Goal: Book appointment/travel/reservation

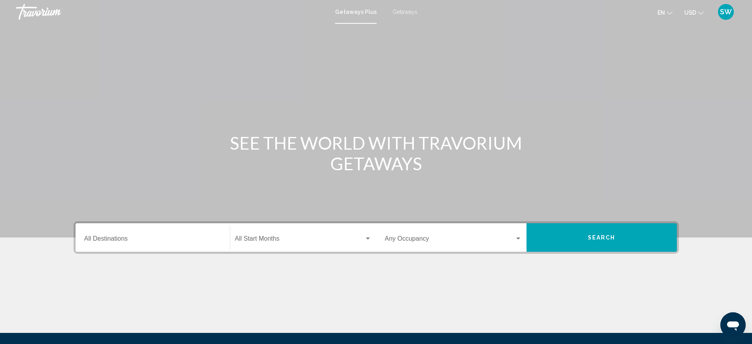
click at [113, 237] on input "Destination All Destinations" at bounding box center [152, 240] width 137 height 7
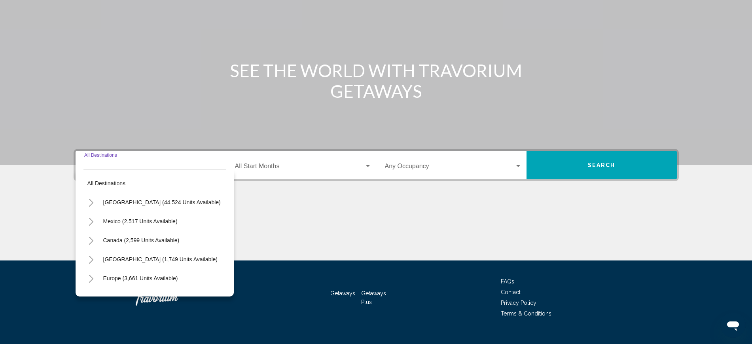
scroll to position [86, 0]
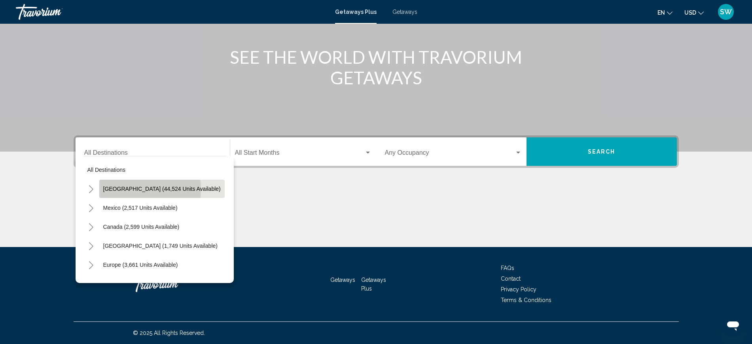
click at [137, 189] on span "[GEOGRAPHIC_DATA] (44,524 units available)" at bounding box center [162, 189] width 118 height 6
type input "**********"
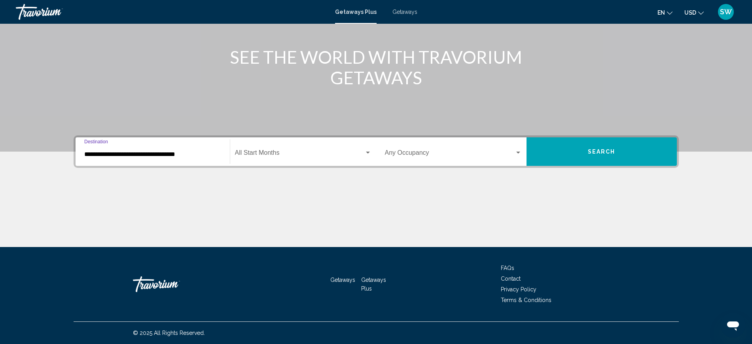
click at [613, 151] on span "Search" at bounding box center [602, 152] width 28 height 6
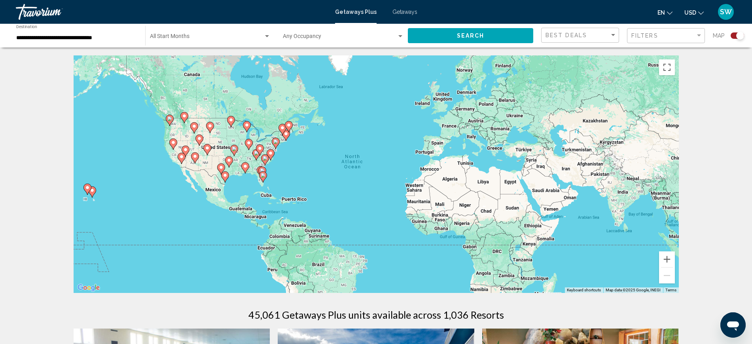
click at [613, 151] on div "To activate drag with keyboard, press Alt + Enter. Once in keyboard drag state,…" at bounding box center [376, 173] width 605 height 237
click at [668, 262] on button "Zoom in" at bounding box center [667, 259] width 16 height 16
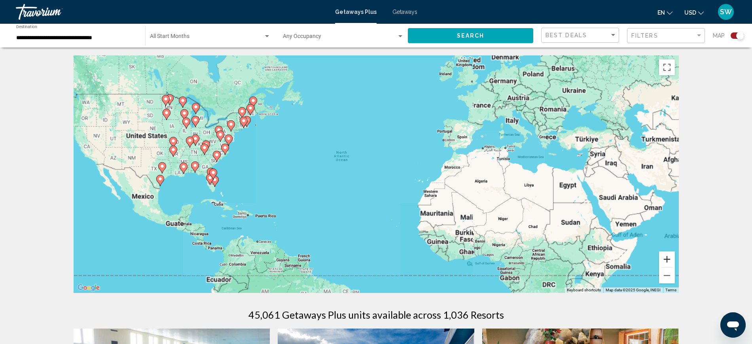
click at [668, 262] on button "Zoom in" at bounding box center [667, 259] width 16 height 16
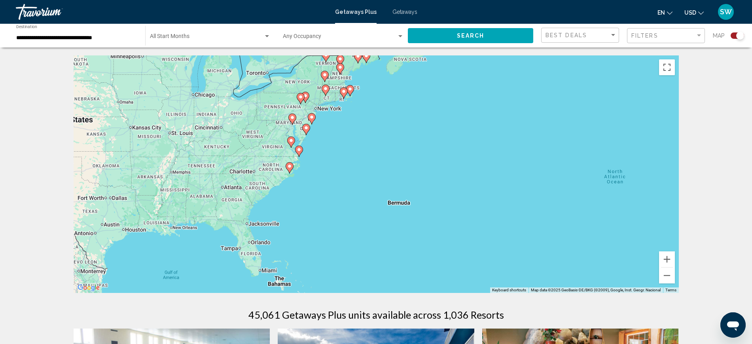
drag, startPoint x: 208, startPoint y: 157, endPoint x: 554, endPoint y: 209, distance: 349.8
click at [554, 209] on div "To activate drag with keyboard, press Alt + Enter. Once in keyboard drag state,…" at bounding box center [376, 173] width 605 height 237
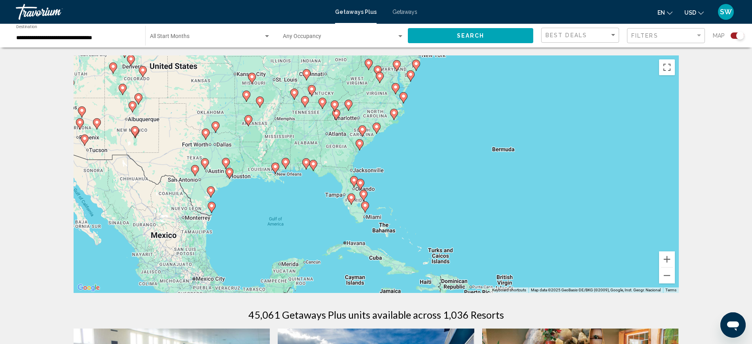
drag, startPoint x: 399, startPoint y: 171, endPoint x: 480, endPoint y: 122, distance: 94.8
click at [480, 122] on div "To activate drag with keyboard, press Alt + Enter. Once in keyboard drag state,…" at bounding box center [376, 173] width 605 height 237
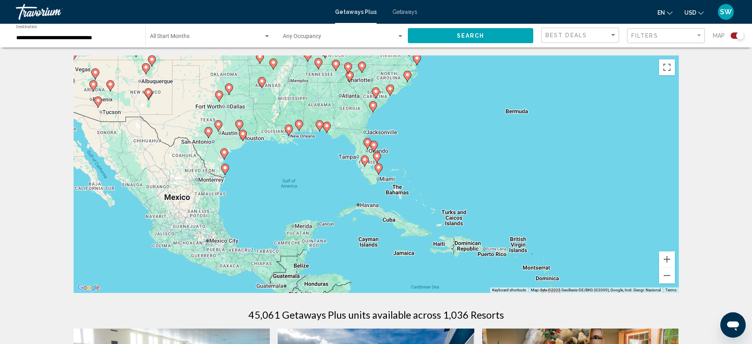
drag, startPoint x: 414, startPoint y: 220, endPoint x: 426, endPoint y: 183, distance: 38.7
click at [426, 183] on div "To activate drag with keyboard, press Alt + Enter. Once in keyboard drag state,…" at bounding box center [376, 173] width 605 height 237
click at [446, 208] on div "To activate drag with keyboard, press Alt + Enter. Once in keyboard drag state,…" at bounding box center [376, 173] width 605 height 237
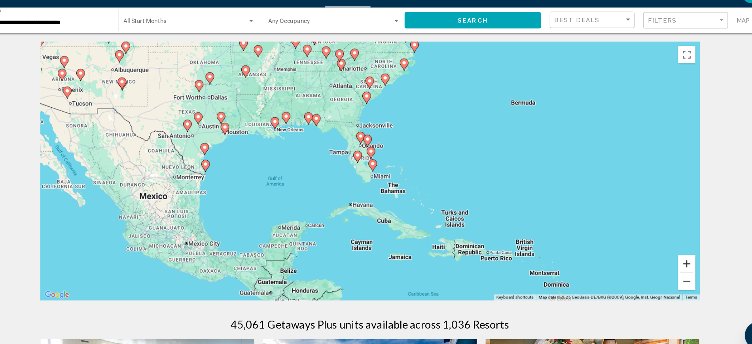
click at [668, 260] on button "Zoom in" at bounding box center [667, 259] width 16 height 16
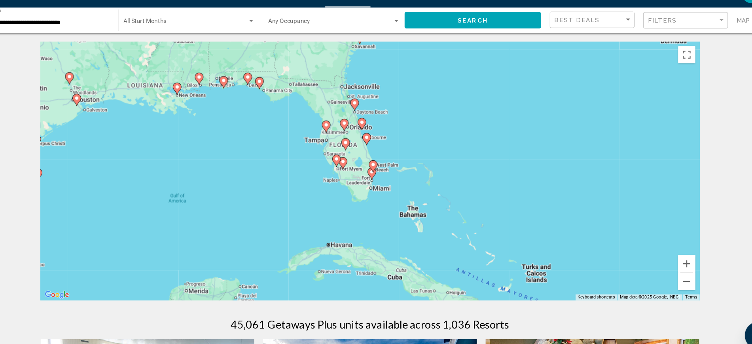
drag, startPoint x: 442, startPoint y: 150, endPoint x: 437, endPoint y: 163, distance: 13.3
click at [437, 163] on div "To activate drag with keyboard, press Alt + Enter. Once in keyboard drag state,…" at bounding box center [376, 173] width 605 height 237
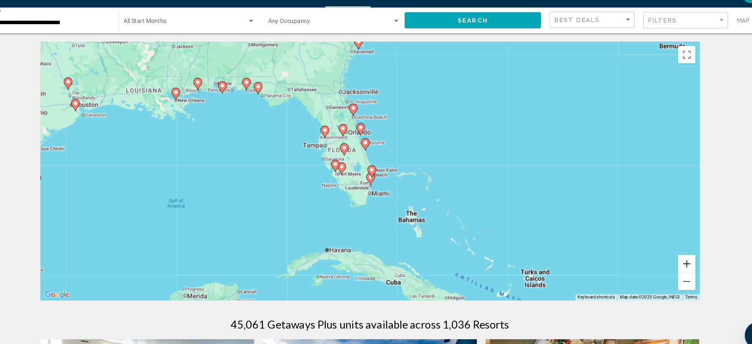
click at [668, 263] on button "Zoom in" at bounding box center [667, 259] width 16 height 16
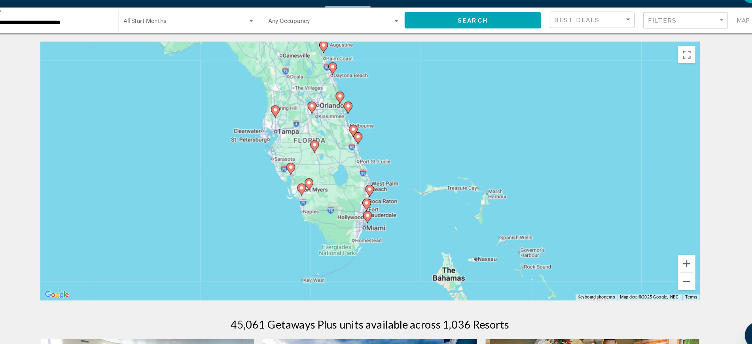
drag, startPoint x: 430, startPoint y: 154, endPoint x: 426, endPoint y: 166, distance: 12.4
click at [426, 166] on div "To activate drag with keyboard, press Alt + Enter. Once in keyboard drag state,…" at bounding box center [376, 173] width 605 height 237
click at [672, 276] on button "Zoom out" at bounding box center [667, 275] width 16 height 16
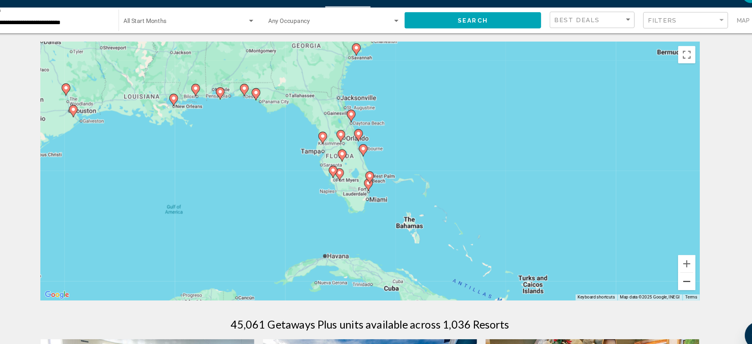
click at [670, 276] on button "Zoom out" at bounding box center [667, 275] width 16 height 16
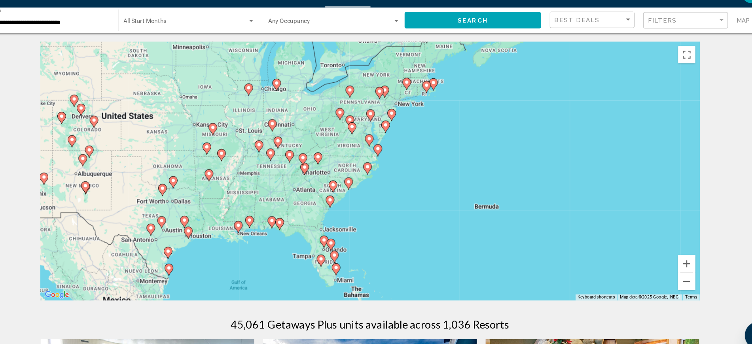
drag, startPoint x: 434, startPoint y: 97, endPoint x: 401, endPoint y: 192, distance: 100.5
click at [401, 192] on div "To activate drag with keyboard, press Alt + Enter. Once in keyboard drag state,…" at bounding box center [376, 173] width 605 height 237
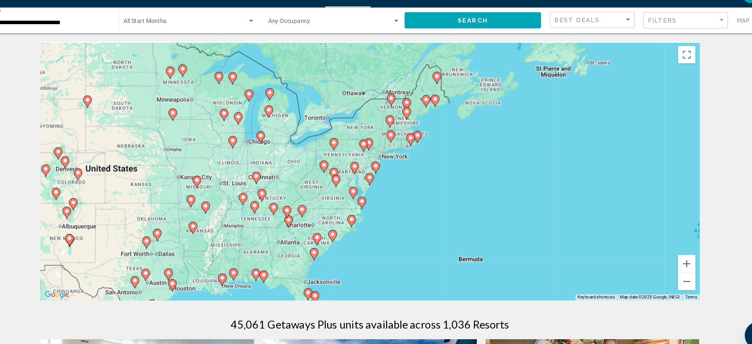
drag, startPoint x: 415, startPoint y: 158, endPoint x: 399, endPoint y: 210, distance: 54.6
click at [399, 210] on div "To activate drag with keyboard, press Alt + Enter. Once in keyboard drag state,…" at bounding box center [376, 173] width 605 height 237
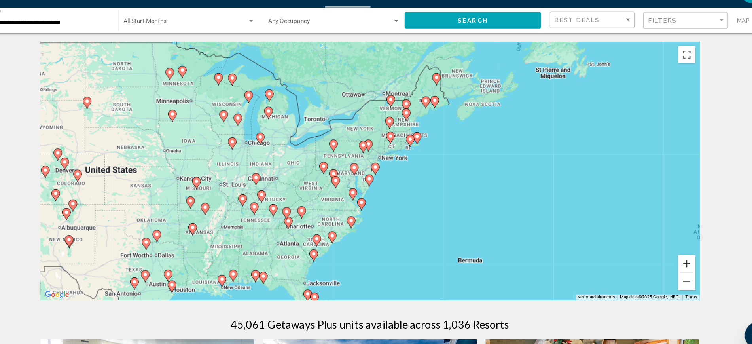
click at [669, 258] on button "Zoom in" at bounding box center [667, 259] width 16 height 16
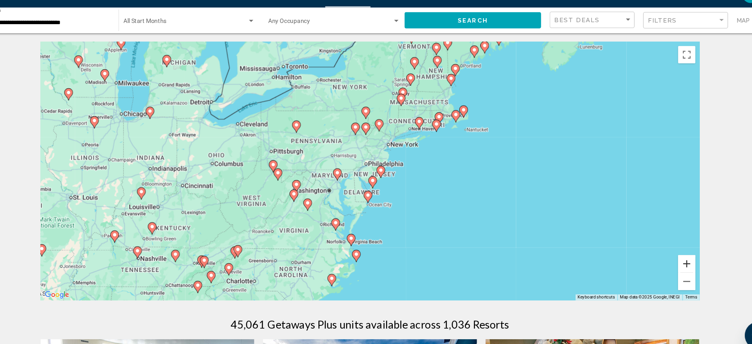
click at [669, 258] on button "Zoom in" at bounding box center [667, 259] width 16 height 16
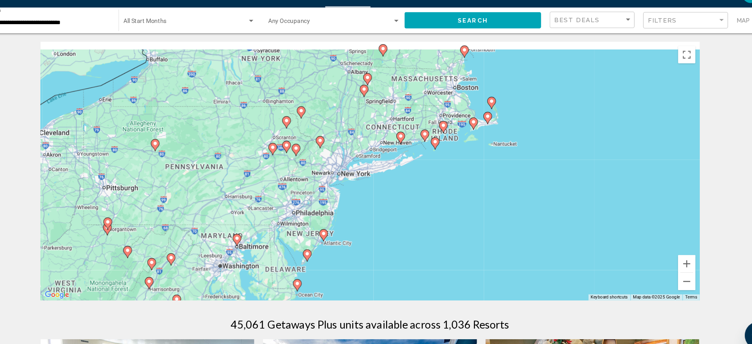
drag, startPoint x: 534, startPoint y: 135, endPoint x: 469, endPoint y: 188, distance: 84.1
click at [469, 188] on div "To activate drag with keyboard, press Alt + Enter. Once in keyboard drag state,…" at bounding box center [376, 173] width 605 height 237
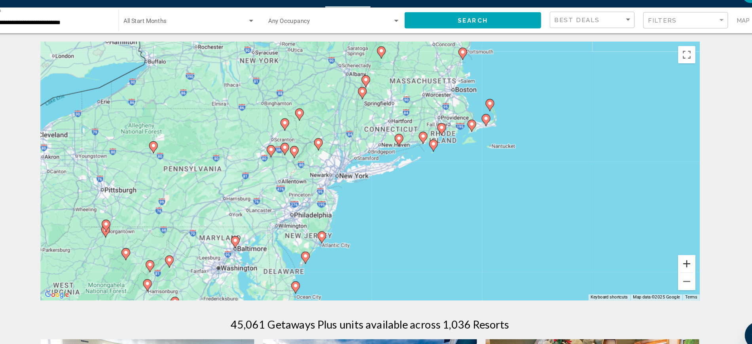
click at [668, 258] on button "Zoom in" at bounding box center [667, 259] width 16 height 16
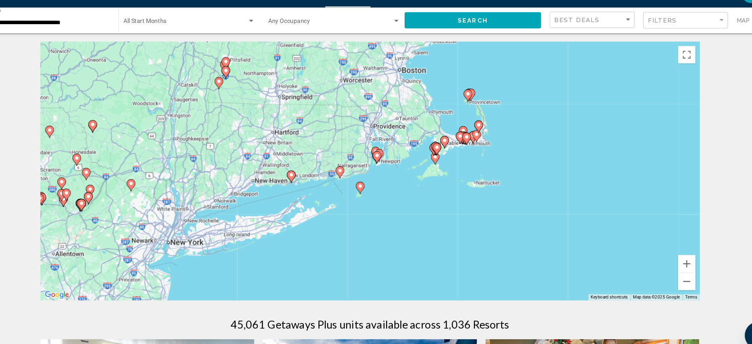
drag, startPoint x: 620, startPoint y: 188, endPoint x: 490, endPoint y: 247, distance: 142.2
click at [490, 247] on div "To activate drag with keyboard, press Alt + Enter. Once in keyboard drag state,…" at bounding box center [376, 173] width 605 height 237
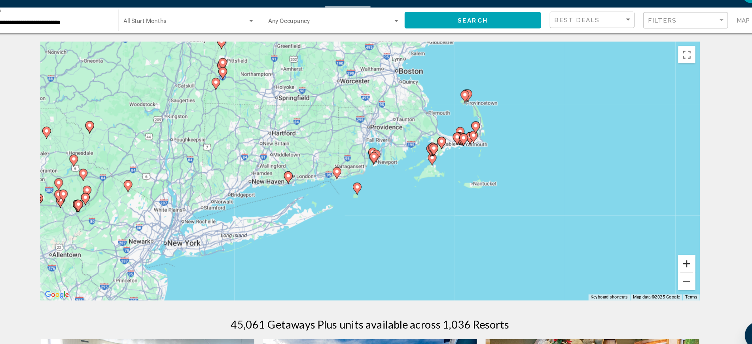
click at [667, 258] on button "Zoom in" at bounding box center [667, 259] width 16 height 16
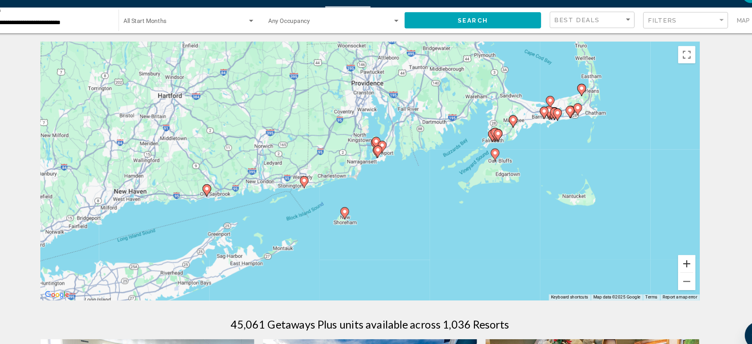
click at [667, 258] on button "Zoom in" at bounding box center [667, 259] width 16 height 16
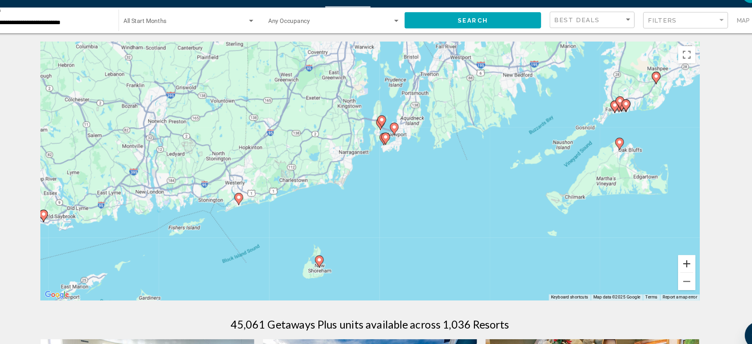
click at [666, 262] on button "Zoom in" at bounding box center [667, 259] width 16 height 16
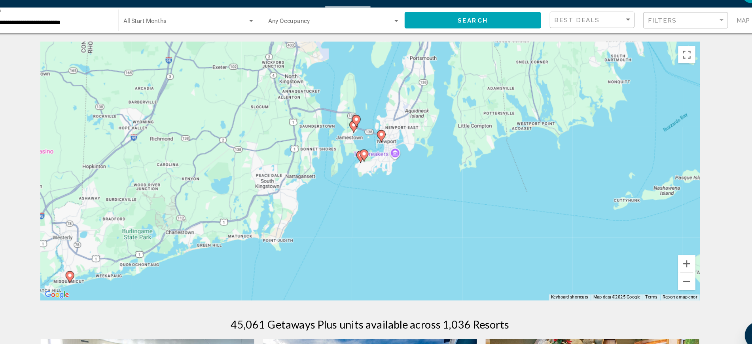
drag, startPoint x: 432, startPoint y: 174, endPoint x: 397, endPoint y: 216, distance: 54.5
click at [397, 216] on div "To activate drag with keyboard, press Alt + Enter. Once in keyboard drag state,…" at bounding box center [376, 173] width 605 height 237
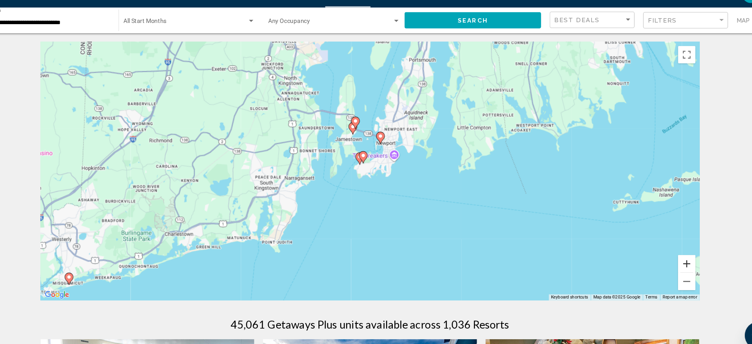
click at [665, 260] on button "Zoom in" at bounding box center [667, 259] width 16 height 16
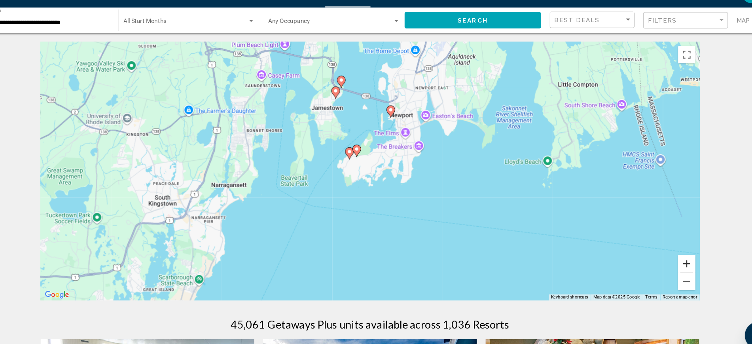
click at [665, 260] on button "Zoom in" at bounding box center [667, 259] width 16 height 16
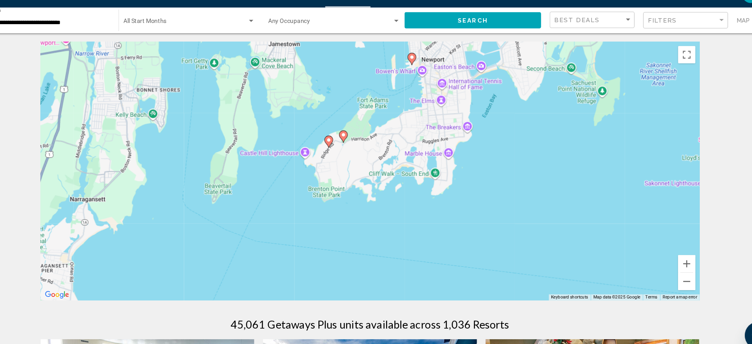
click at [352, 145] on icon "Main content" at bounding box center [351, 142] width 7 height 10
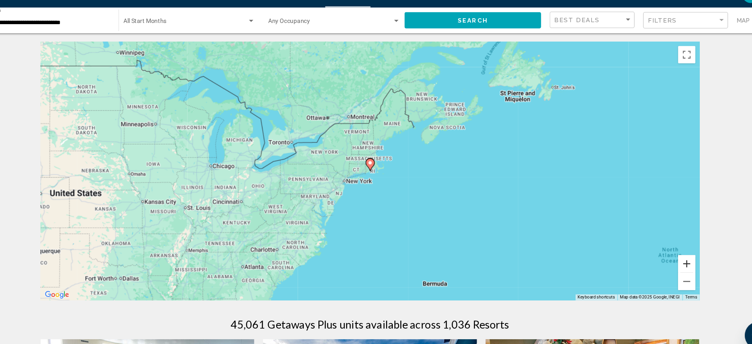
click at [669, 257] on button "Zoom in" at bounding box center [667, 259] width 16 height 16
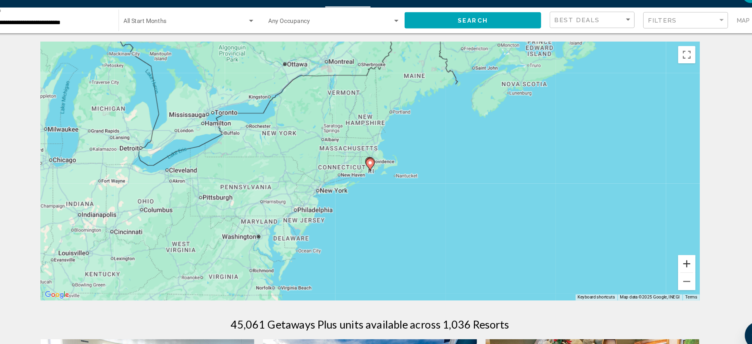
click at [669, 257] on button "Zoom in" at bounding box center [667, 259] width 16 height 16
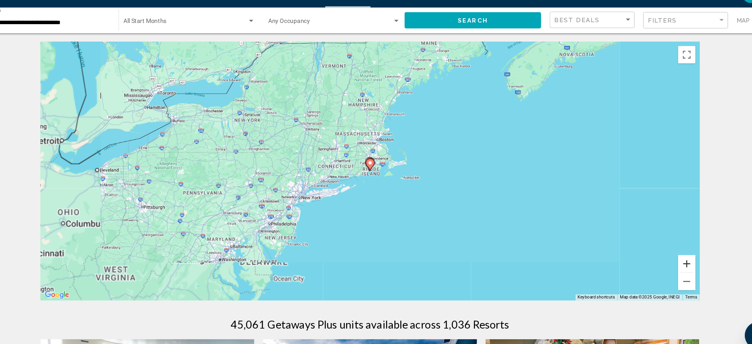
click at [669, 257] on button "Zoom in" at bounding box center [667, 259] width 16 height 16
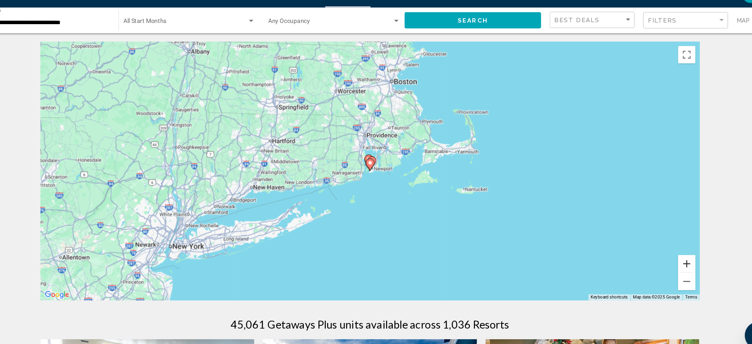
click at [669, 257] on button "Zoom in" at bounding box center [667, 259] width 16 height 16
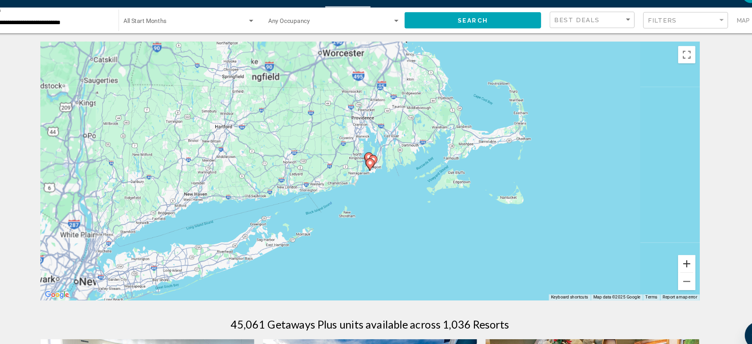
click at [669, 257] on button "Zoom in" at bounding box center [667, 259] width 16 height 16
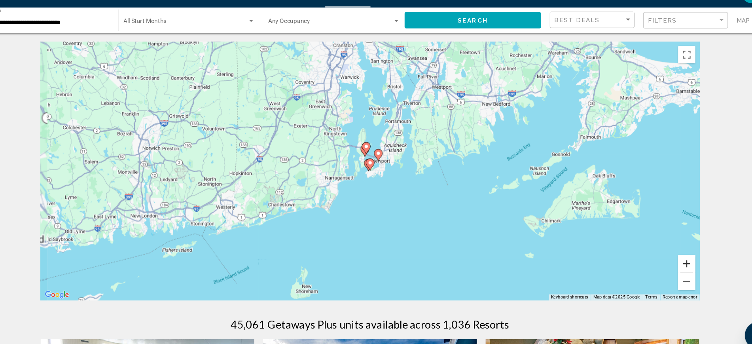
click at [669, 257] on button "Zoom in" at bounding box center [667, 259] width 16 height 16
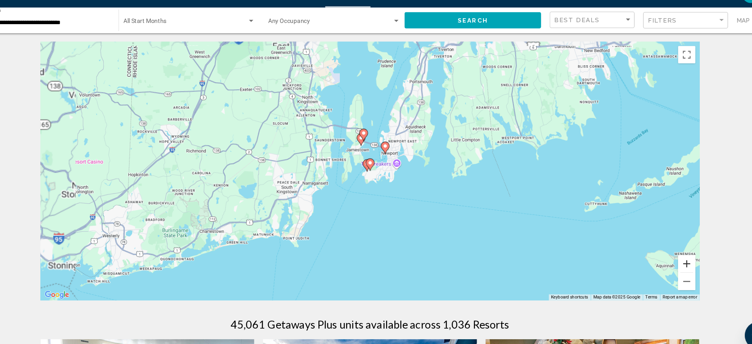
click at [669, 257] on button "Zoom in" at bounding box center [667, 259] width 16 height 16
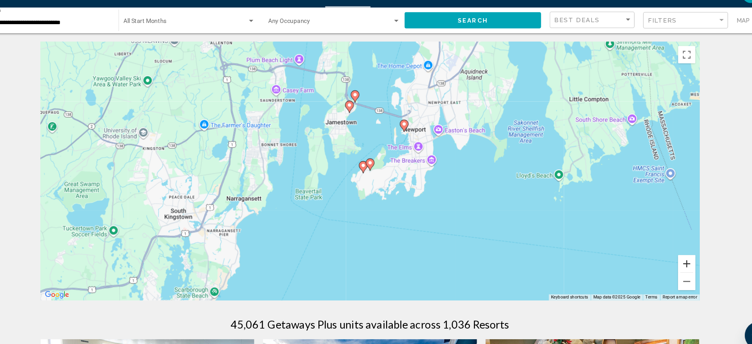
click at [669, 257] on button "Zoom in" at bounding box center [667, 259] width 16 height 16
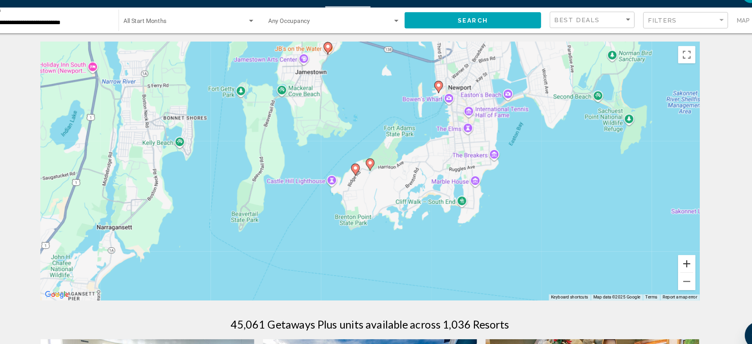
click at [669, 257] on button "Zoom in" at bounding box center [667, 259] width 16 height 16
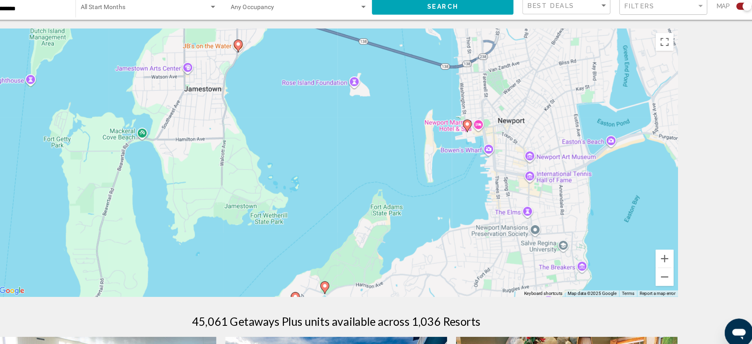
drag, startPoint x: 465, startPoint y: 150, endPoint x: 455, endPoint y: 269, distance: 119.2
click at [455, 269] on div "To activate drag with keyboard, press Alt + Enter. Once in keyboard drag state,…" at bounding box center [376, 173] width 605 height 237
click at [493, 140] on image "Main content" at bounding box center [492, 140] width 5 height 5
type input "**********"
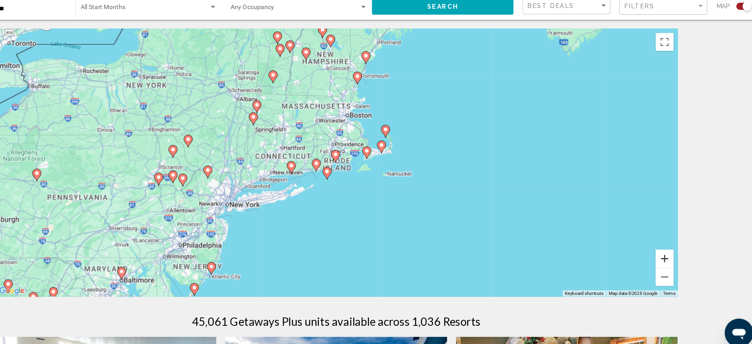
click at [665, 260] on button "Zoom in" at bounding box center [667, 259] width 16 height 16
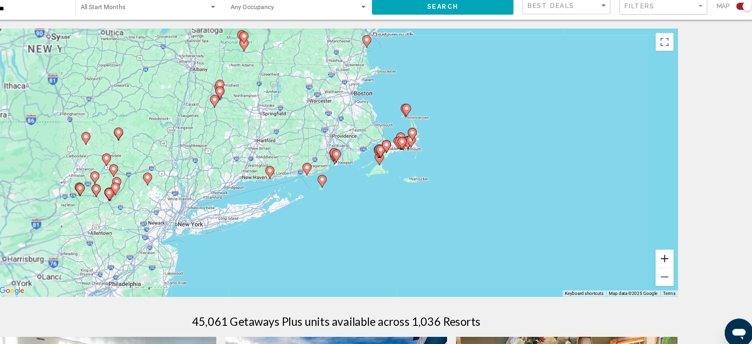
click at [665, 260] on button "Zoom in" at bounding box center [667, 259] width 16 height 16
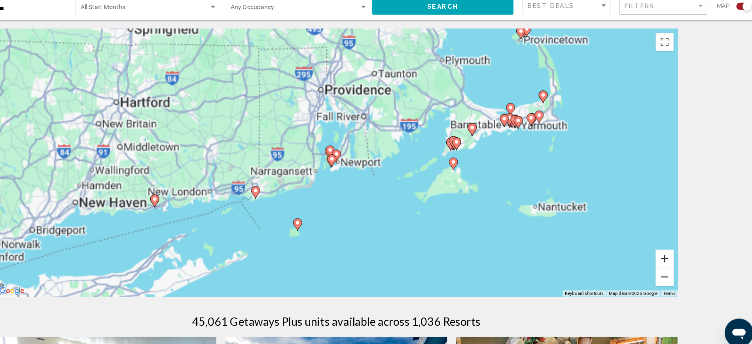
click at [665, 260] on button "Zoom in" at bounding box center [667, 259] width 16 height 16
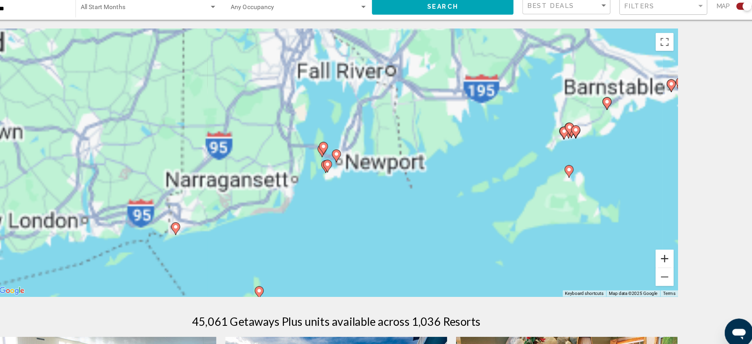
click at [665, 260] on button "Zoom in" at bounding box center [667, 259] width 16 height 16
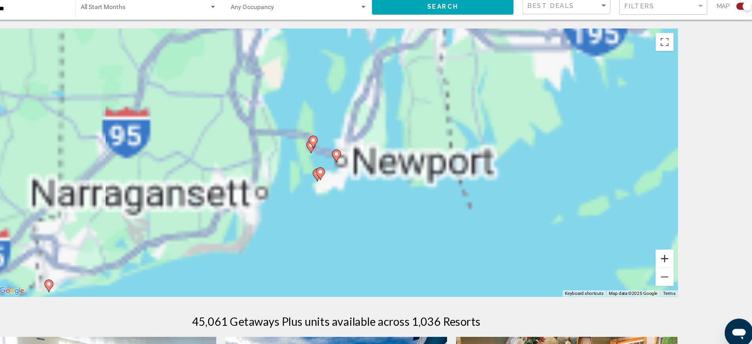
click at [665, 260] on button "Zoom in" at bounding box center [667, 259] width 16 height 16
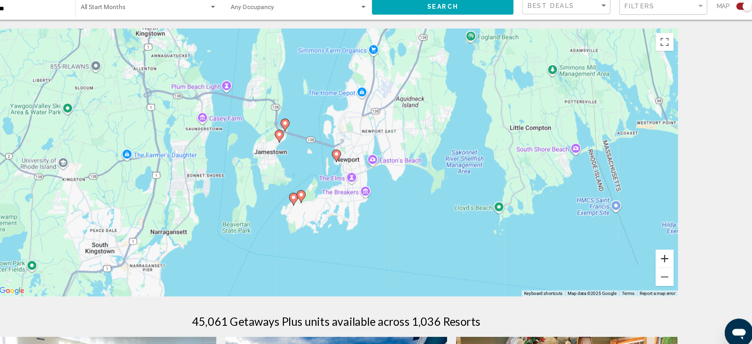
click at [665, 260] on button "Zoom in" at bounding box center [667, 259] width 16 height 16
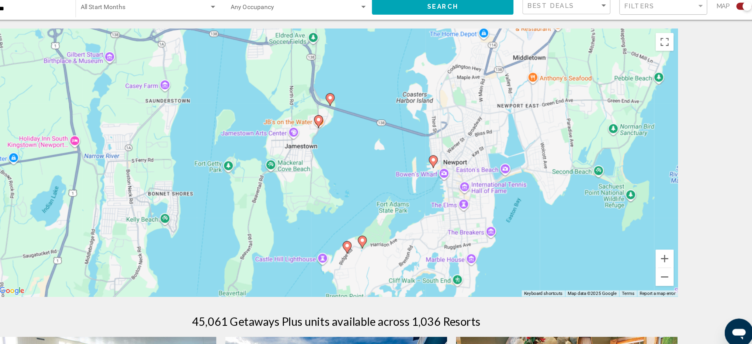
drag, startPoint x: 475, startPoint y: 195, endPoint x: 577, endPoint y: 204, distance: 102.1
click at [577, 204] on div "To activate drag with keyboard, press Alt + Enter. Once in keyboard drag state,…" at bounding box center [376, 173] width 605 height 237
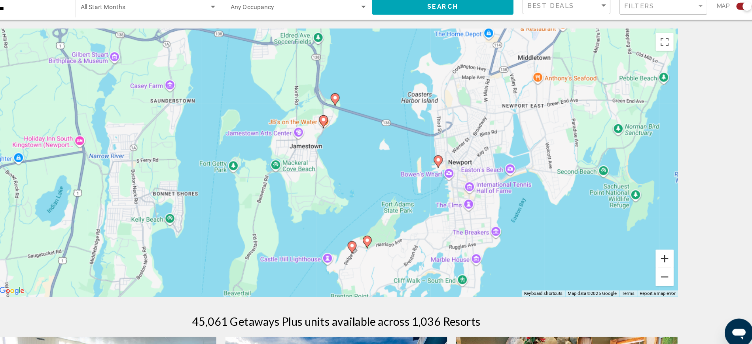
click at [664, 259] on button "Zoom in" at bounding box center [667, 259] width 16 height 16
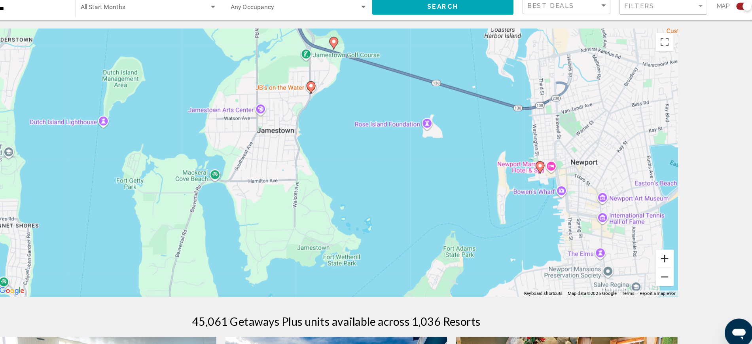
click at [664, 259] on button "Zoom in" at bounding box center [667, 259] width 16 height 16
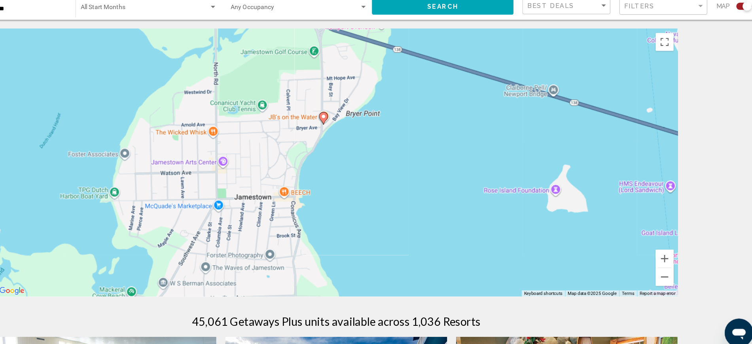
drag, startPoint x: 395, startPoint y: 138, endPoint x: 429, endPoint y: 226, distance: 94.1
click at [429, 226] on div "To activate drag with keyboard, press Alt + Enter. Once in keyboard drag state,…" at bounding box center [376, 173] width 605 height 237
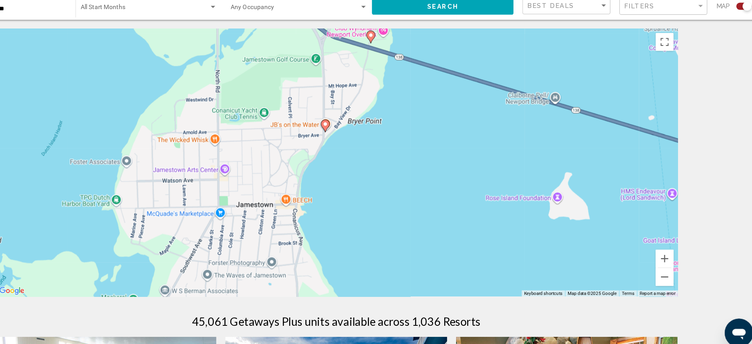
click at [366, 141] on image "Main content" at bounding box center [366, 140] width 5 height 5
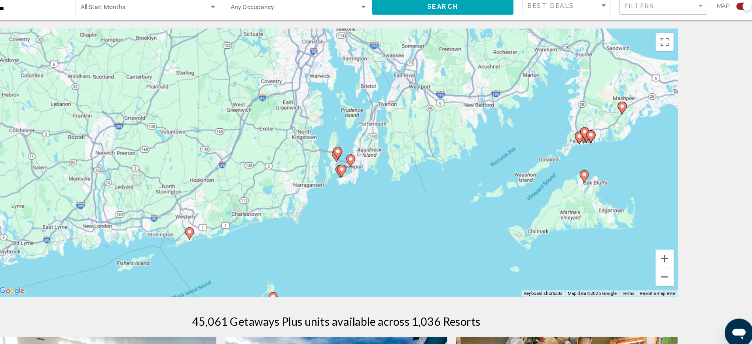
click at [374, 160] on gmp-advanced-marker "Main content" at bounding box center [378, 166] width 8 height 12
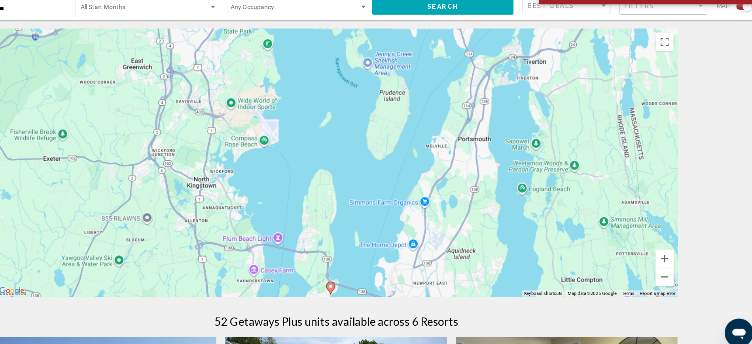
drag, startPoint x: 355, startPoint y: 214, endPoint x: 360, endPoint y: 129, distance: 86.0
click at [360, 129] on div "To activate drag with keyboard, press Alt + Enter. Once in keyboard drag state,…" at bounding box center [376, 173] width 605 height 237
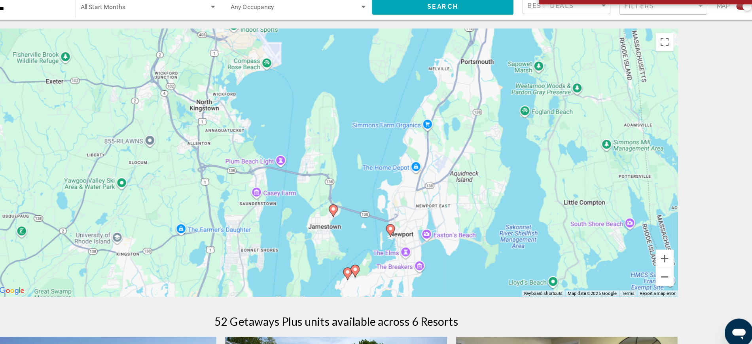
click at [374, 216] on image "Main content" at bounding box center [373, 215] width 5 height 5
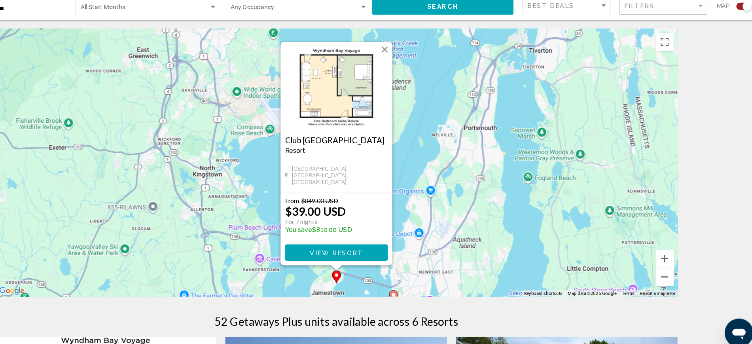
click at [489, 220] on div "To activate drag with keyboard, press Alt + Enter. Once in keyboard drag state,…" at bounding box center [376, 173] width 605 height 237
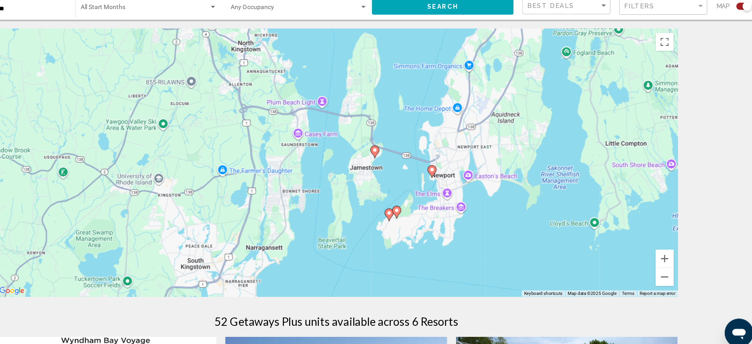
drag, startPoint x: 469, startPoint y: 242, endPoint x: 506, endPoint y: 121, distance: 127.0
click at [506, 121] on div "To activate drag with keyboard, press Alt + Enter. Once in keyboard drag state,…" at bounding box center [376, 173] width 605 height 237
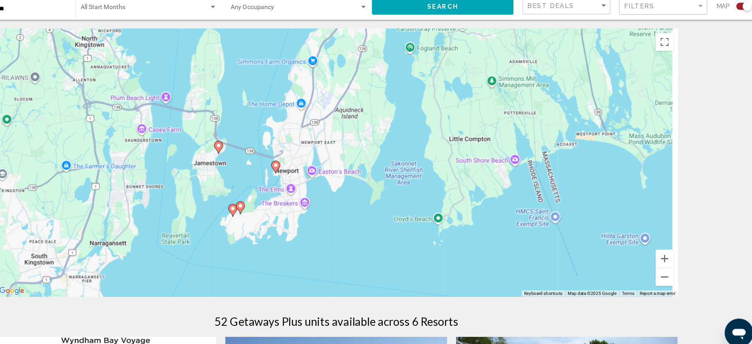
drag, startPoint x: 618, startPoint y: 234, endPoint x: 481, endPoint y: 228, distance: 137.5
click at [481, 228] on div "To activate drag with keyboard, press Alt + Enter. Once in keyboard drag state,…" at bounding box center [376, 173] width 605 height 237
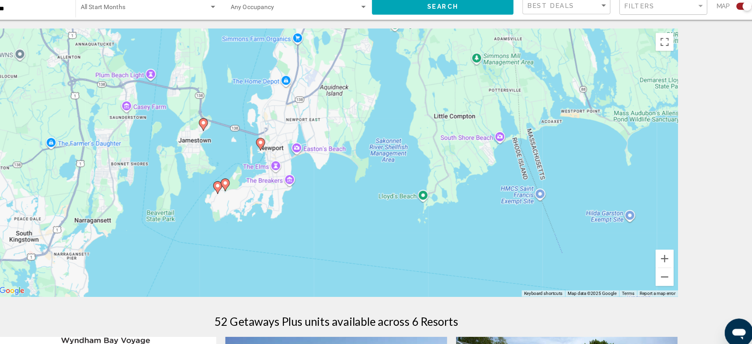
click at [309, 155] on image "Main content" at bounding box center [309, 156] width 5 height 5
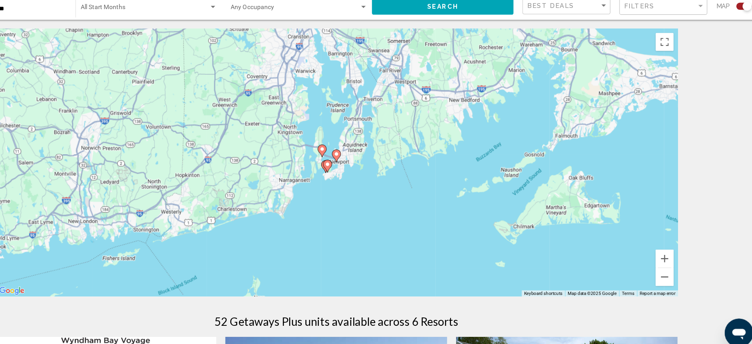
click at [376, 170] on icon "Main content" at bounding box center [375, 168] width 7 height 10
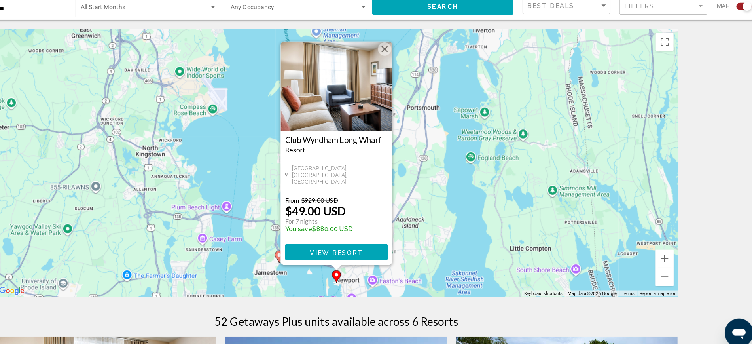
click at [421, 71] on button "Close" at bounding box center [419, 74] width 12 height 12
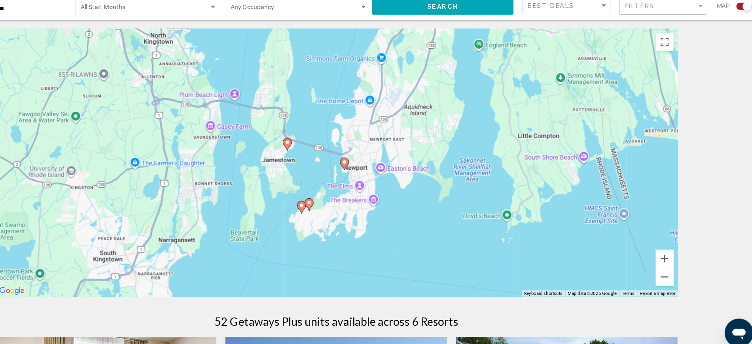
drag, startPoint x: 389, startPoint y: 264, endPoint x: 395, endPoint y: 150, distance: 113.7
click at [395, 150] on div "To activate drag with keyboard, press Alt + Enter. Once in keyboard drag state,…" at bounding box center [376, 173] width 605 height 237
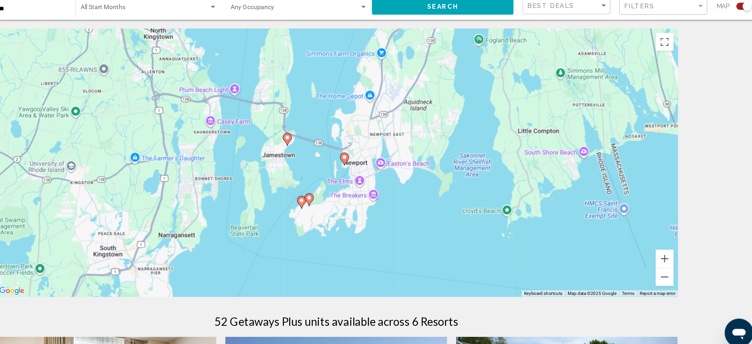
click at [353, 205] on image "Main content" at bounding box center [352, 205] width 5 height 5
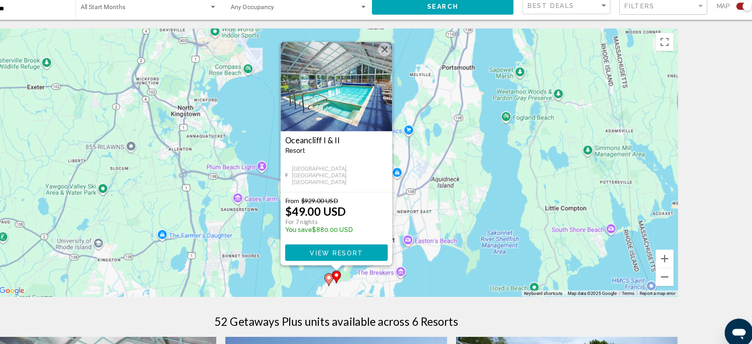
click at [370, 279] on icon "Main content" at bounding box center [369, 278] width 7 height 10
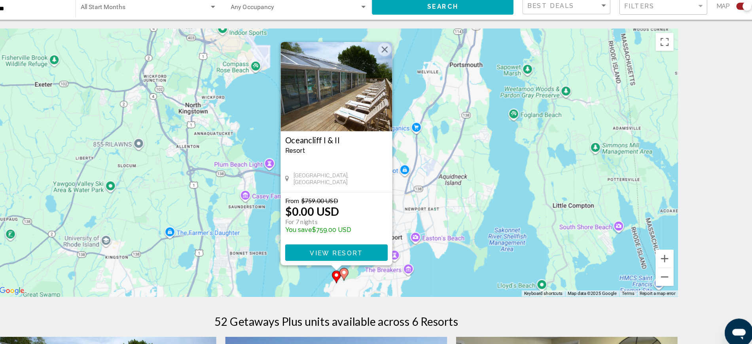
click at [419, 71] on button "Close" at bounding box center [419, 74] width 12 height 12
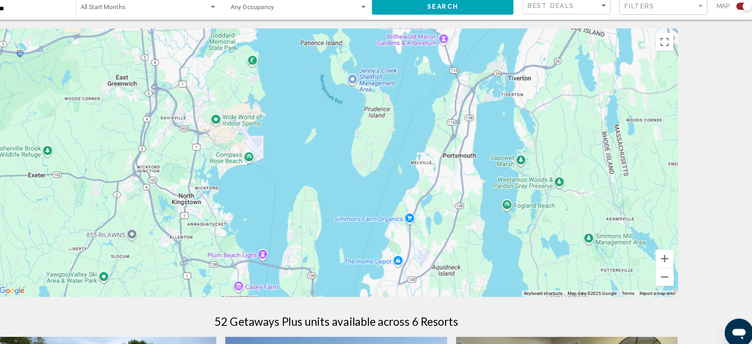
drag, startPoint x: 504, startPoint y: 177, endPoint x: 497, endPoint y: 268, distance: 91.3
click at [497, 268] on div "To activate drag with keyboard, press Alt + Enter. Once in keyboard drag state,…" at bounding box center [376, 173] width 605 height 237
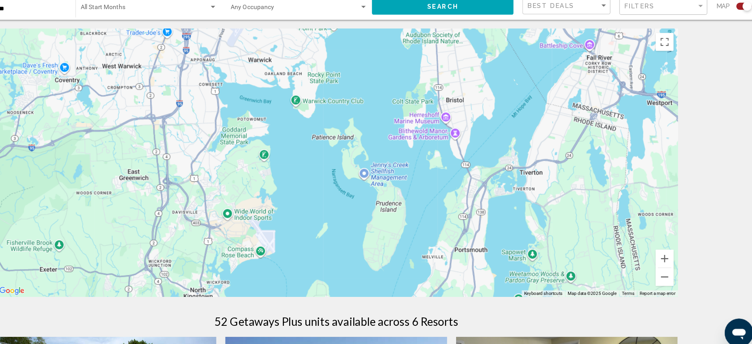
drag, startPoint x: 486, startPoint y: 166, endPoint x: 496, endPoint y: 260, distance: 94.3
click at [496, 260] on div "To activate drag with keyboard, press Alt + Enter. Once in keyboard drag state,…" at bounding box center [376, 173] width 605 height 237
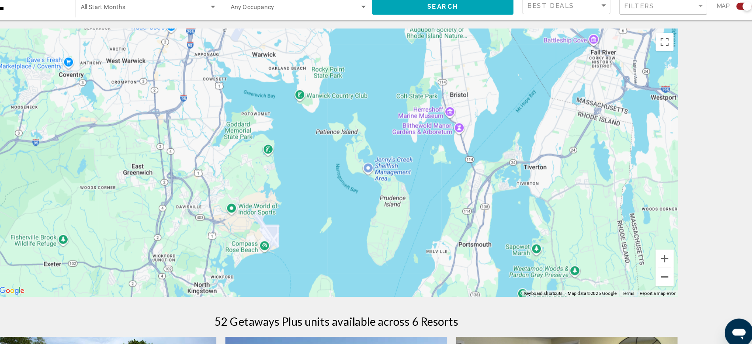
click at [665, 277] on button "Zoom out" at bounding box center [667, 275] width 16 height 16
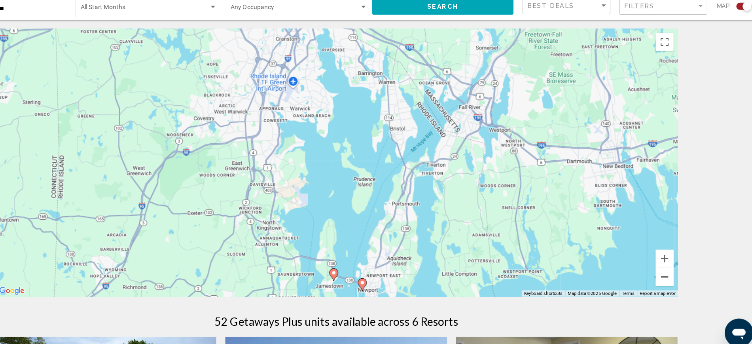
click at [665, 277] on button "Zoom out" at bounding box center [667, 275] width 16 height 16
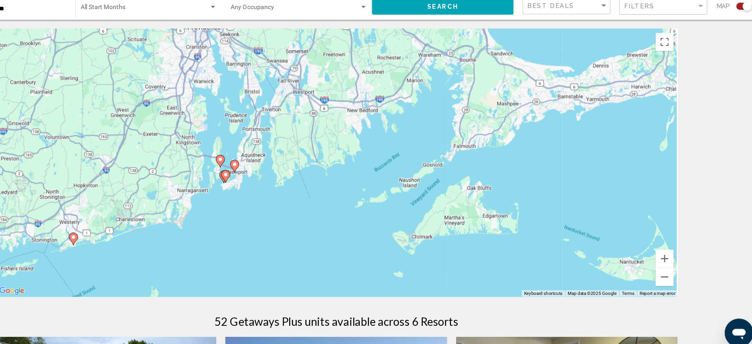
drag, startPoint x: 507, startPoint y: 223, endPoint x: 389, endPoint y: 171, distance: 129.0
click at [389, 171] on div "To activate drag with keyboard, press Alt + Enter. Once in keyboard drag state,…" at bounding box center [376, 173] width 605 height 237
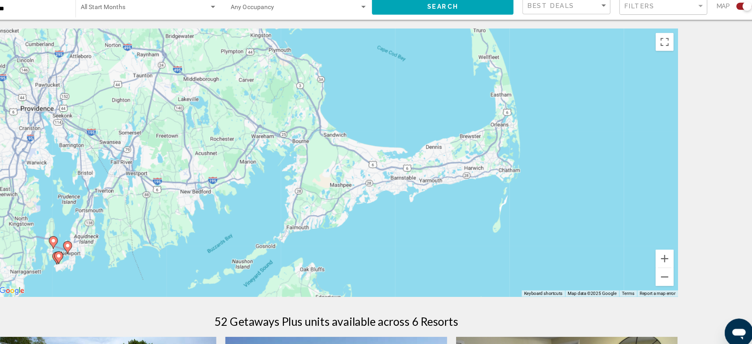
drag, startPoint x: 544, startPoint y: 163, endPoint x: 395, endPoint y: 240, distance: 167.9
click at [395, 240] on div "To activate drag with keyboard, press Alt + Enter. Once in keyboard drag state,…" at bounding box center [376, 173] width 605 height 237
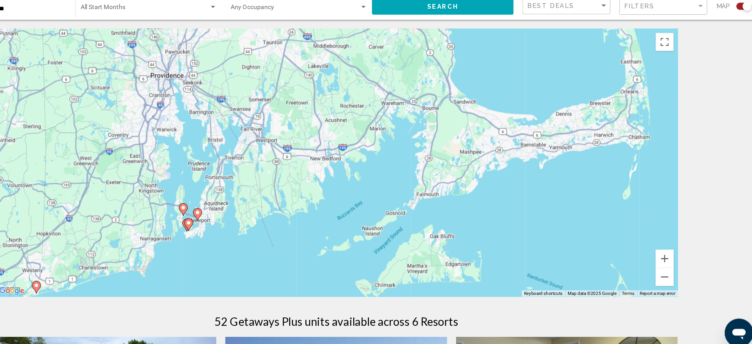
drag, startPoint x: 412, startPoint y: 236, endPoint x: 591, endPoint y: 189, distance: 185.3
click at [591, 189] on div "To activate drag with keyboard, press Alt + Enter. Once in keyboard drag state,…" at bounding box center [376, 173] width 605 height 237
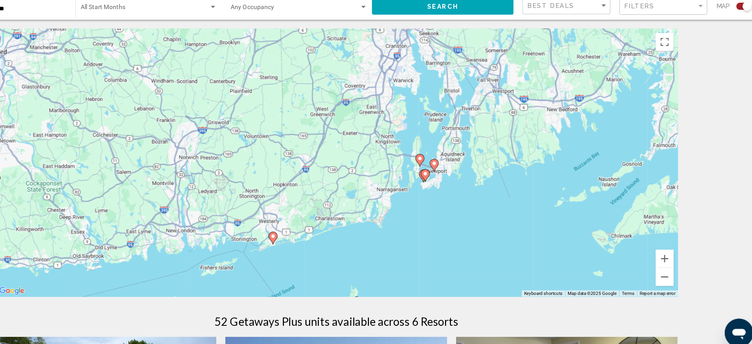
drag, startPoint x: 378, startPoint y: 218, endPoint x: 606, endPoint y: 167, distance: 234.1
click at [606, 167] on div "To activate drag with keyboard, press Alt + Enter. Once in keyboard drag state,…" at bounding box center [376, 173] width 605 height 237
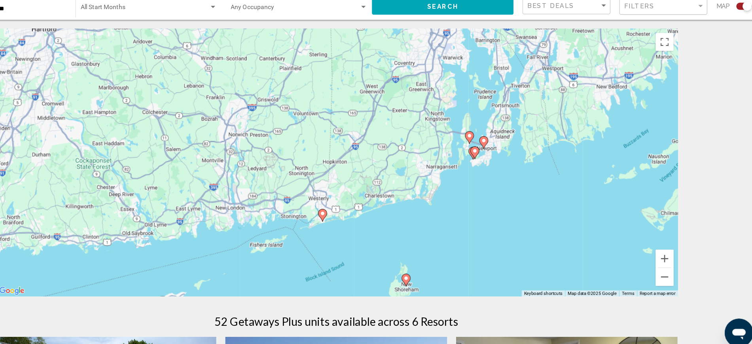
click at [362, 220] on image "Main content" at bounding box center [364, 219] width 5 height 5
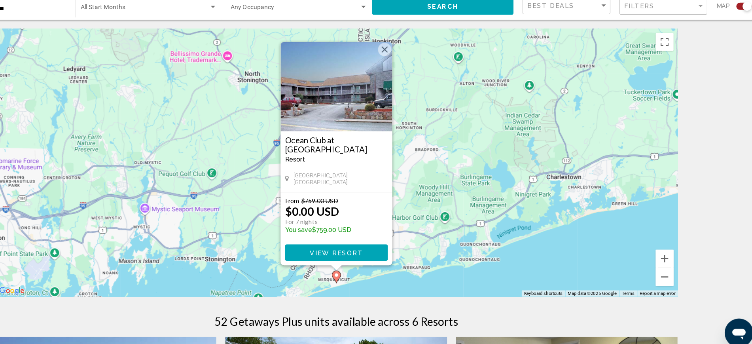
click at [419, 74] on button "Close" at bounding box center [419, 74] width 12 height 12
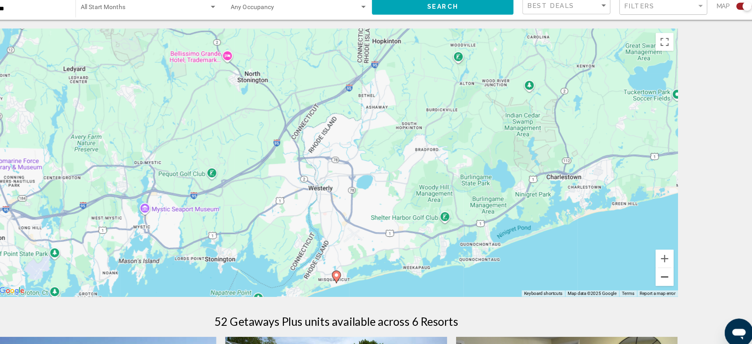
click at [670, 279] on button "Zoom out" at bounding box center [667, 275] width 16 height 16
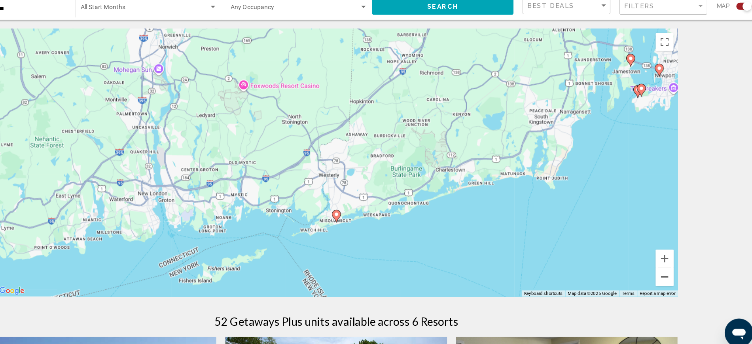
click at [670, 279] on button "Zoom out" at bounding box center [667, 275] width 16 height 16
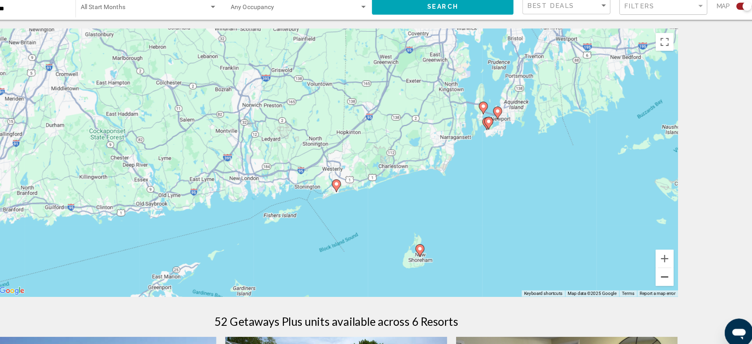
click at [670, 279] on button "Zoom out" at bounding box center [667, 275] width 16 height 16
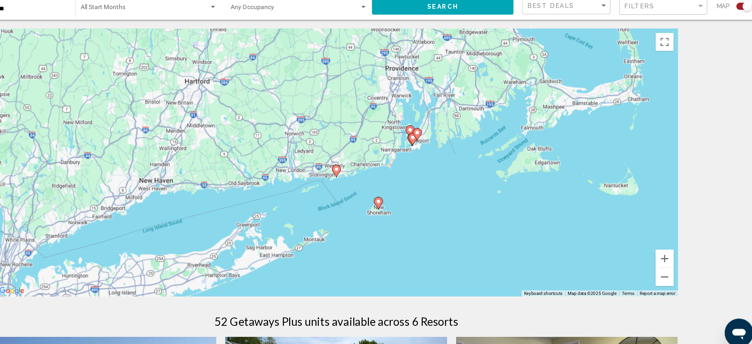
click at [415, 211] on icon "Main content" at bounding box center [413, 210] width 7 height 10
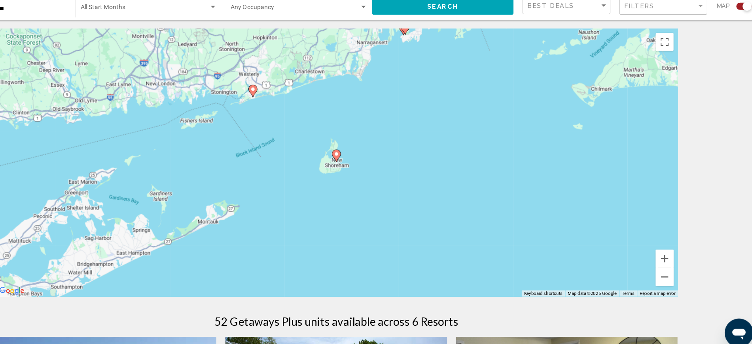
click at [377, 167] on image "Main content" at bounding box center [376, 166] width 5 height 5
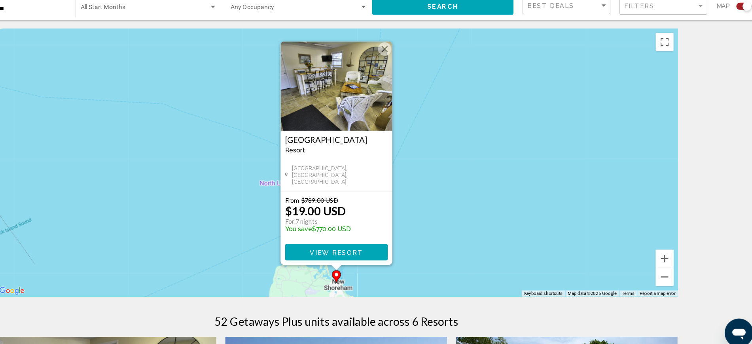
click at [379, 253] on span "View Resort" at bounding box center [376, 253] width 47 height 6
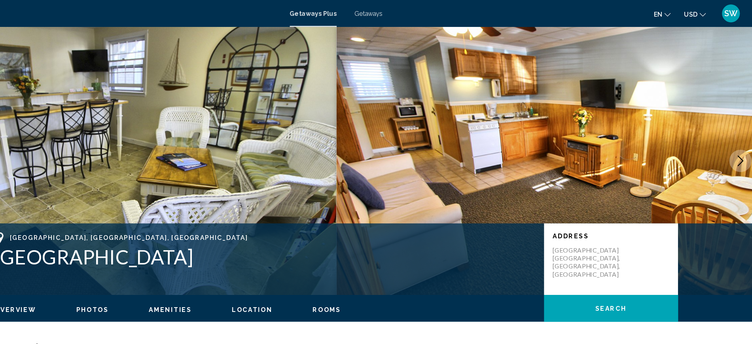
click at [582, 206] on p "Address" at bounding box center [619, 209] width 103 height 6
click at [366, 273] on span "Rooms" at bounding box center [367, 274] width 25 height 6
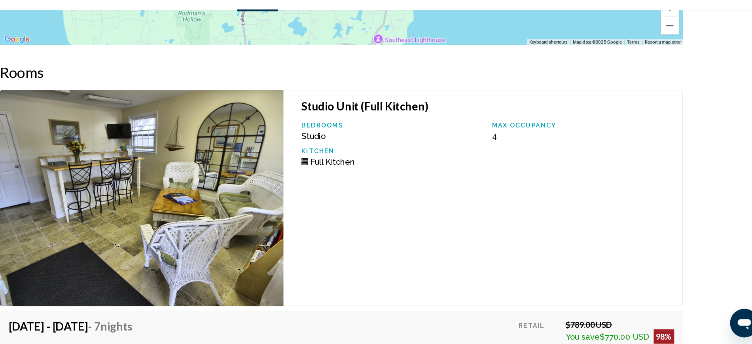
scroll to position [1211, 0]
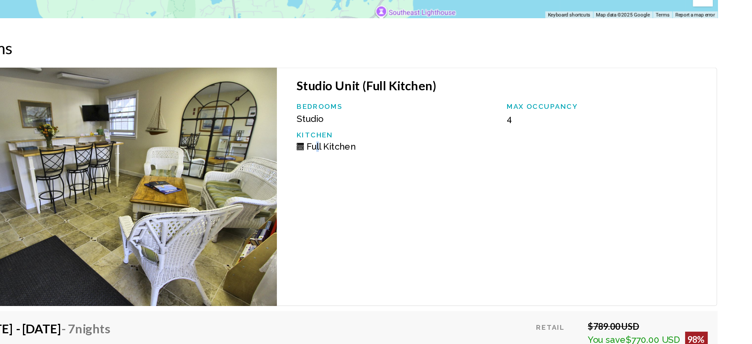
click at [358, 232] on div "Studio Unit (Full Kitchen) Bedrooms Studio Max Occupancy 4 Kitchen Full Kitchen" at bounding box center [502, 206] width 354 height 192
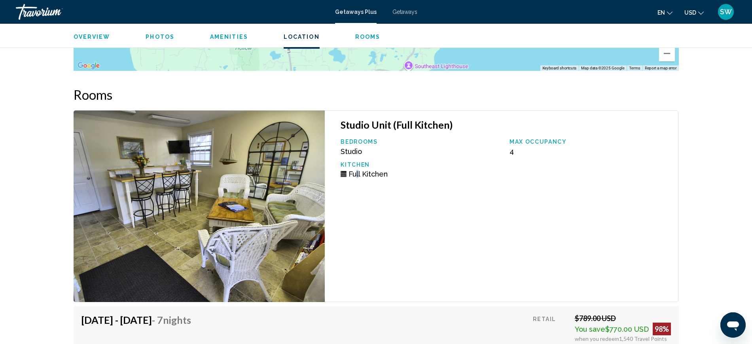
click at [319, 219] on img "Main content" at bounding box center [200, 206] width 252 height 192
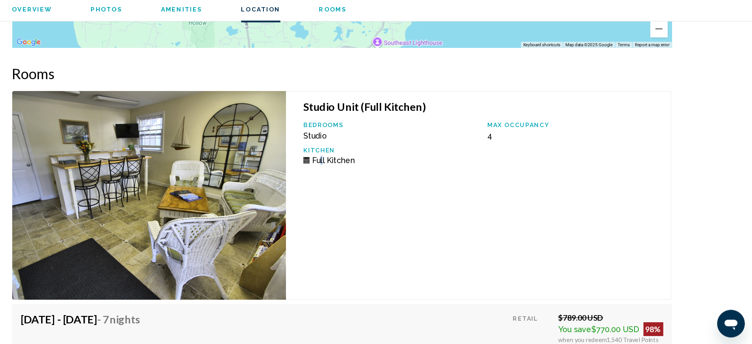
scroll to position [1210, 0]
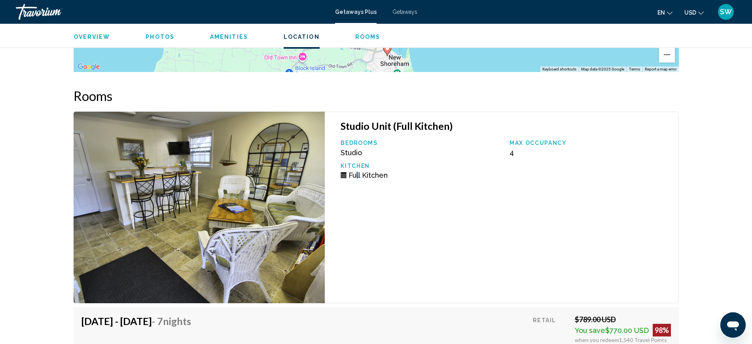
drag, startPoint x: 370, startPoint y: 59, endPoint x: 381, endPoint y: 168, distance: 109.0
click at [667, 58] on button "Zoom out" at bounding box center [667, 55] width 16 height 16
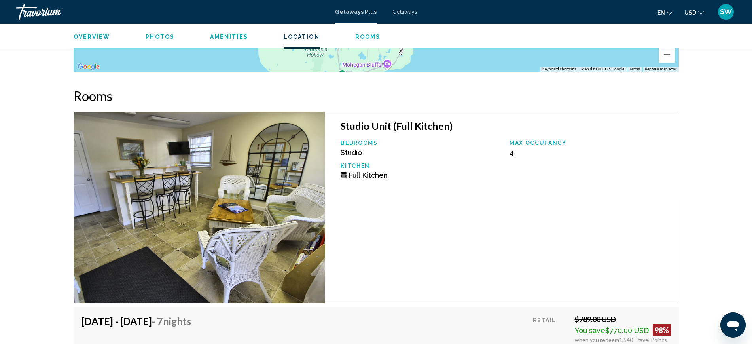
drag, startPoint x: 689, startPoint y: 93, endPoint x: 759, endPoint y: 19, distance: 101.1
drag, startPoint x: 701, startPoint y: 113, endPoint x: 725, endPoint y: 283, distance: 172.2
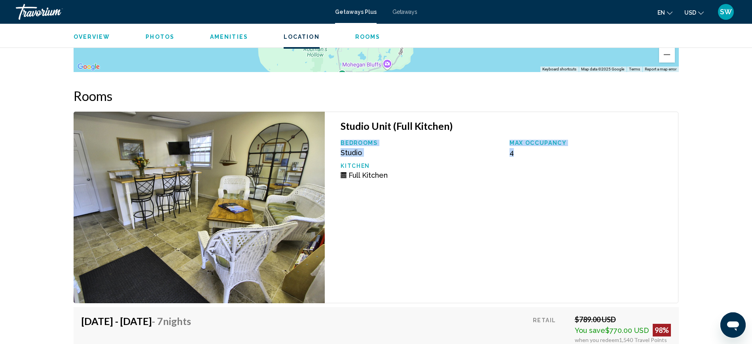
drag, startPoint x: 591, startPoint y: 95, endPoint x: 595, endPoint y: 108, distance: 13.9
click at [595, 108] on div "Rooms Studio Unit (Full Kitchen) Bedrooms Studio Max Occupancy 4 Kitchen Full K…" at bounding box center [376, 306] width 605 height 437
click at [561, 48] on div "Overview Photos Amenities Location Rooms Search" at bounding box center [376, 36] width 637 height 25
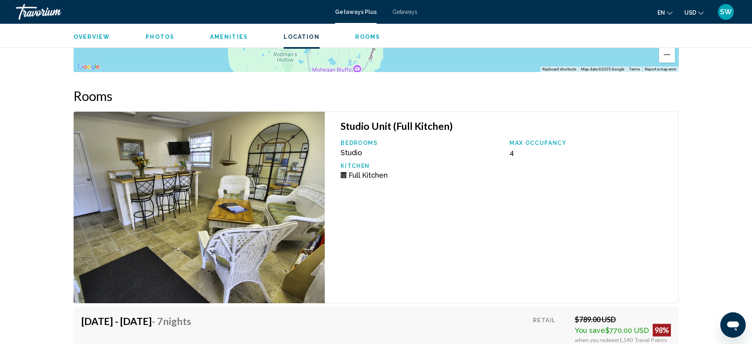
drag, startPoint x: 551, startPoint y: 58, endPoint x: 521, endPoint y: 65, distance: 31.4
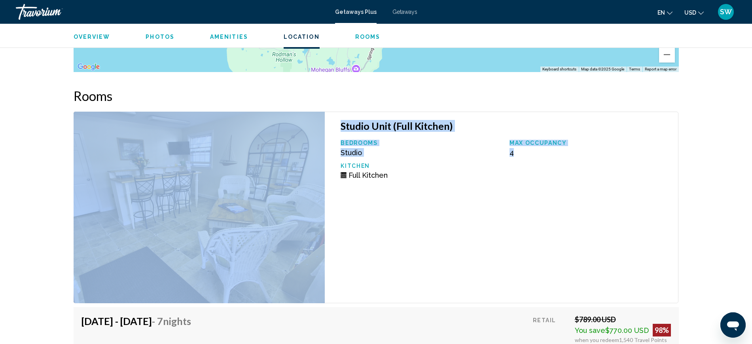
drag, startPoint x: 516, startPoint y: 88, endPoint x: 643, endPoint y: 156, distance: 144.1
click at [558, 135] on div "Rooms Studio Unit (Full Kitchen) Bedrooms Studio Max Occupancy 4 Kitchen Full K…" at bounding box center [376, 306] width 605 height 437
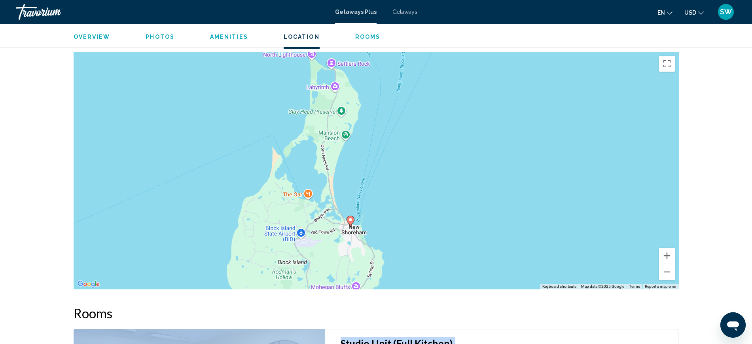
scroll to position [977, 0]
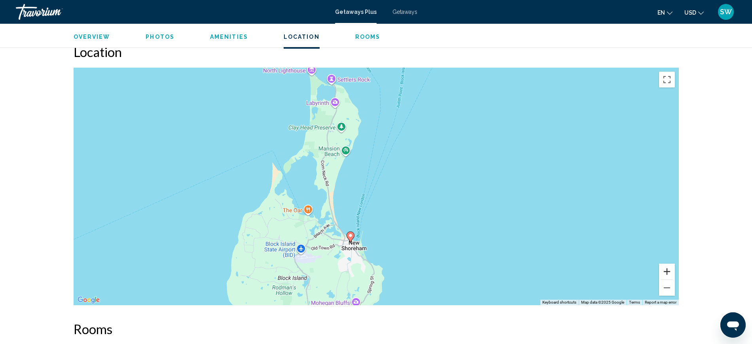
click at [667, 270] on button "Zoom in" at bounding box center [667, 272] width 16 height 16
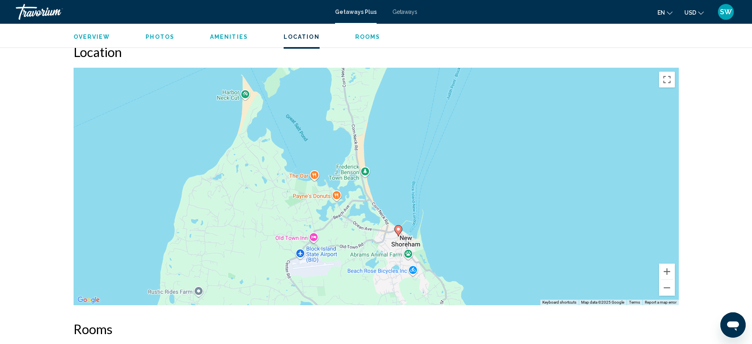
drag, startPoint x: 416, startPoint y: 231, endPoint x: 500, endPoint y: 166, distance: 106.1
click at [500, 166] on div "To activate drag with keyboard, press Alt + Enter. Once in keyboard drag state,…" at bounding box center [376, 186] width 605 height 237
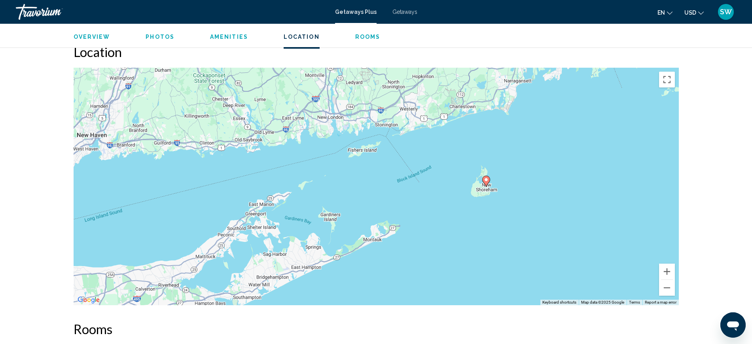
drag, startPoint x: 545, startPoint y: 170, endPoint x: 529, endPoint y: 213, distance: 45.6
click at [529, 213] on div "To activate drag with keyboard, press Alt + Enter. Once in keyboard drag state,…" at bounding box center [376, 186] width 605 height 237
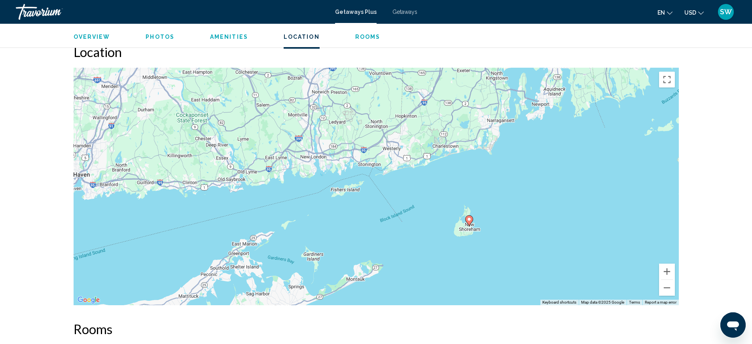
drag, startPoint x: 499, startPoint y: 228, endPoint x: 482, endPoint y: 253, distance: 29.7
click at [482, 253] on div "To activate drag with keyboard, press Alt + Enter. Once in keyboard drag state,…" at bounding box center [376, 186] width 605 height 237
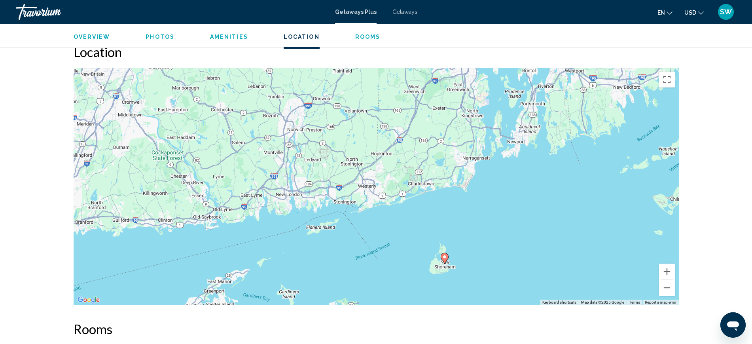
drag, startPoint x: 501, startPoint y: 201, endPoint x: 480, endPoint y: 233, distance: 38.4
click at [480, 233] on div "To activate drag with keyboard, press Alt + Enter. Once in keyboard drag state,…" at bounding box center [376, 186] width 605 height 237
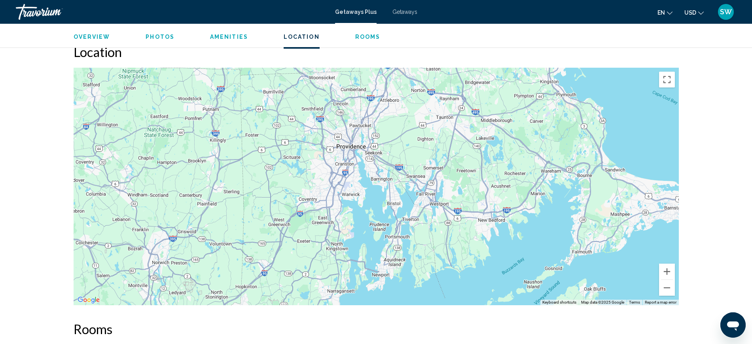
drag, startPoint x: 562, startPoint y: 142, endPoint x: 432, endPoint y: 267, distance: 181.1
click at [432, 267] on div "To activate drag with keyboard, press Alt + Enter. Once in keyboard drag state,…" at bounding box center [376, 186] width 605 height 237
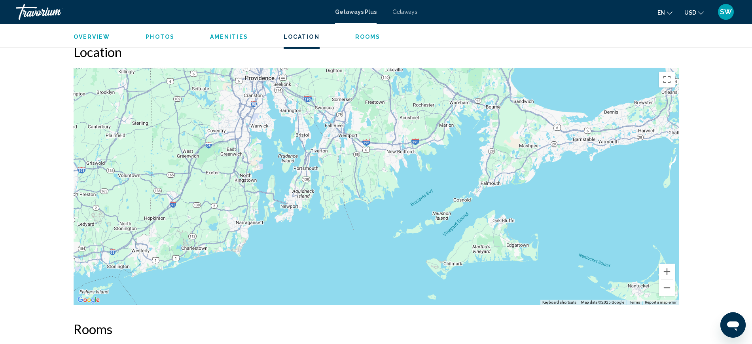
drag, startPoint x: 502, startPoint y: 256, endPoint x: 410, endPoint y: 188, distance: 114.8
click at [410, 188] on div "Main content" at bounding box center [376, 186] width 605 height 237
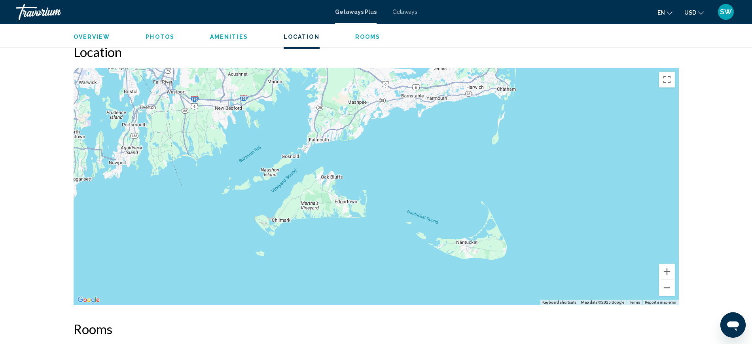
drag, startPoint x: 514, startPoint y: 198, endPoint x: 332, endPoint y: 153, distance: 188.0
click at [332, 153] on div "To activate drag with keyboard, press Alt + Enter. Once in keyboard drag state,…" at bounding box center [376, 186] width 605 height 237
click at [671, 291] on button "Zoom out" at bounding box center [667, 288] width 16 height 16
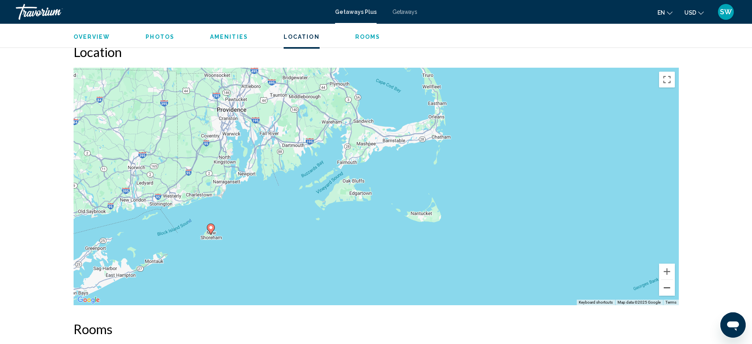
click at [671, 291] on button "Zoom out" at bounding box center [667, 288] width 16 height 16
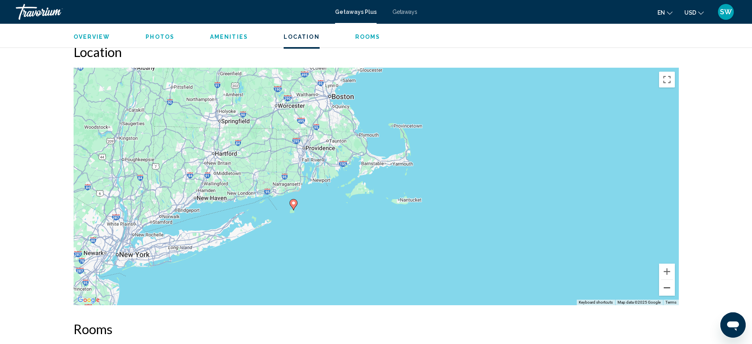
click at [671, 291] on button "Zoom out" at bounding box center [667, 288] width 16 height 16
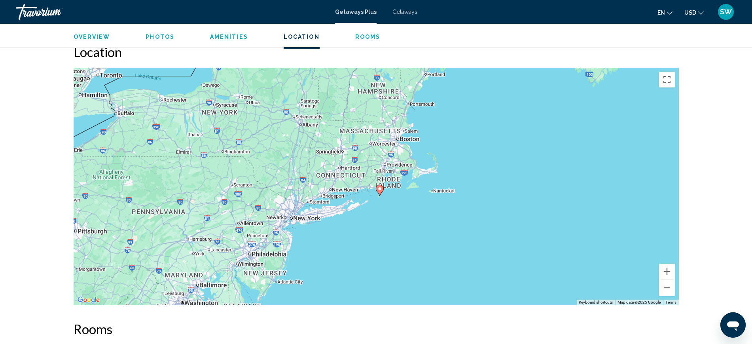
drag, startPoint x: 317, startPoint y: 235, endPoint x: 369, endPoint y: 232, distance: 52.7
click at [369, 232] on div "To activate drag with keyboard, press Alt + Enter. Once in keyboard drag state,…" at bounding box center [376, 186] width 605 height 237
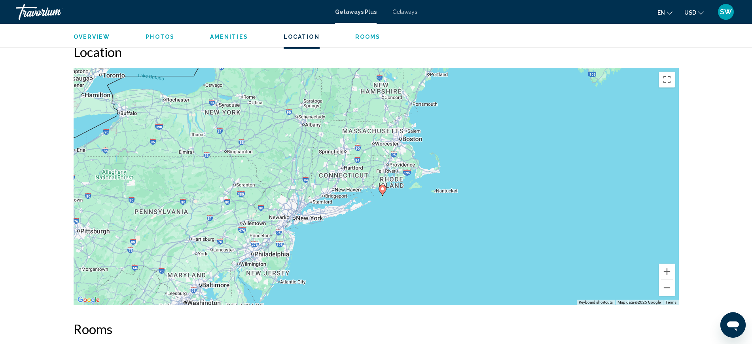
click at [436, 186] on div "To activate drag with keyboard, press Alt + Enter. Once in keyboard drag state,…" at bounding box center [376, 186] width 605 height 237
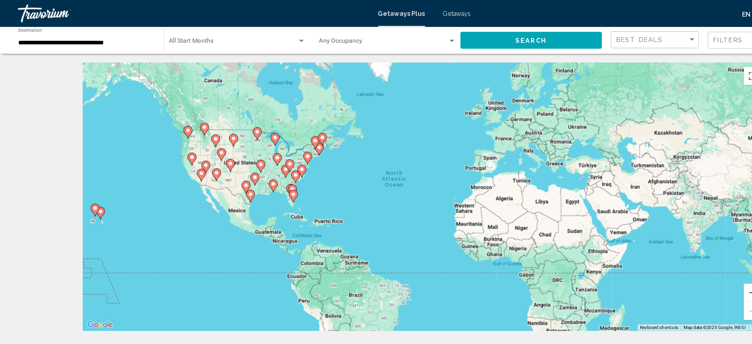
drag, startPoint x: 570, startPoint y: 244, endPoint x: 618, endPoint y: 244, distance: 47.9
click at [618, 244] on div "To activate drag with keyboard, press Alt + Enter. Once in keyboard drag state,…" at bounding box center [376, 173] width 605 height 237
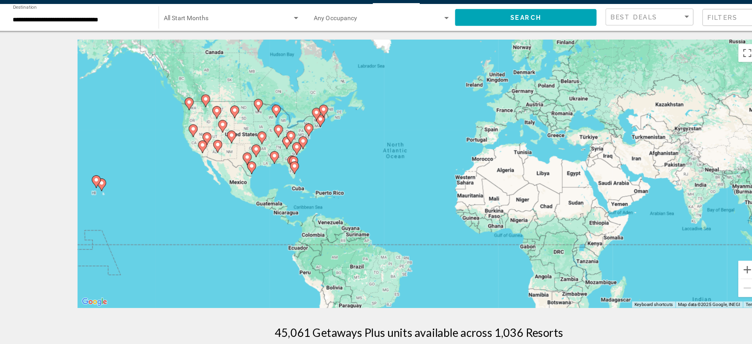
click at [307, 160] on div "To activate drag with keyboard, press Alt + Enter. Once in keyboard drag state,…" at bounding box center [376, 173] width 605 height 237
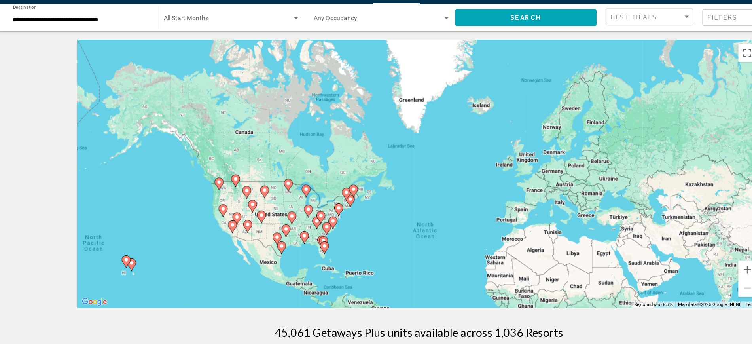
drag, startPoint x: 298, startPoint y: 150, endPoint x: 327, endPoint y: 224, distance: 80.0
click at [327, 224] on div "To activate drag with keyboard, press Alt + Enter. Once in keyboard drag state,…" at bounding box center [376, 173] width 605 height 237
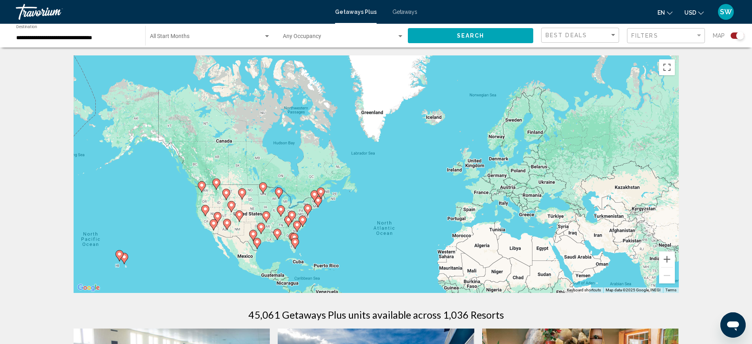
click at [381, 198] on div "To activate drag with keyboard, press Alt + Enter. Once in keyboard drag state,…" at bounding box center [376, 173] width 605 height 237
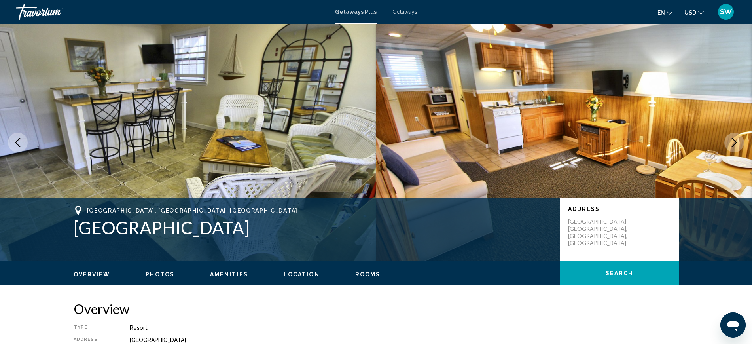
click at [381, 198] on div "[GEOGRAPHIC_DATA], [GEOGRAPHIC_DATA] Address [GEOGRAPHIC_DATA]" at bounding box center [376, 229] width 752 height 63
click at [355, 9] on span "Getaways Plus" at bounding box center [356, 12] width 42 height 6
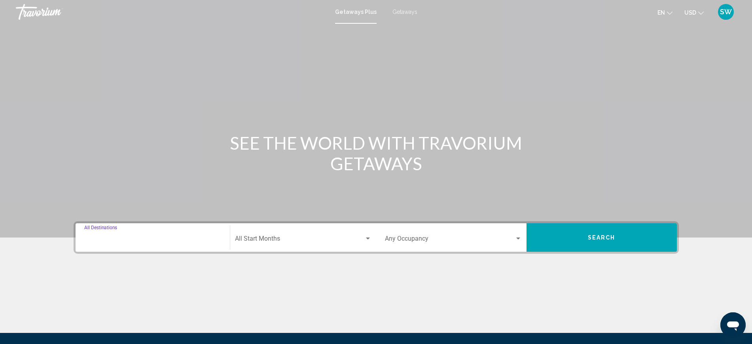
click at [113, 243] on input "Destination All Destinations" at bounding box center [152, 240] width 137 height 7
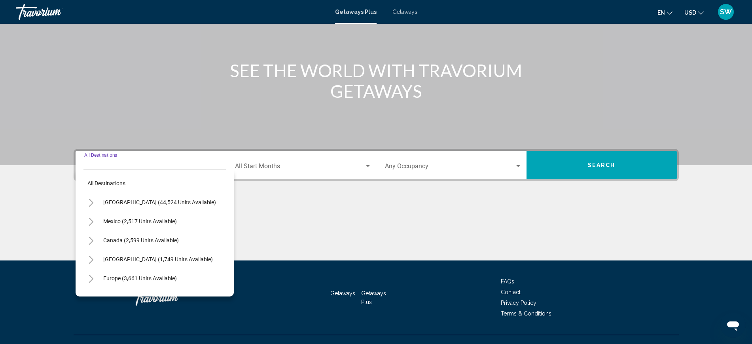
scroll to position [86, 0]
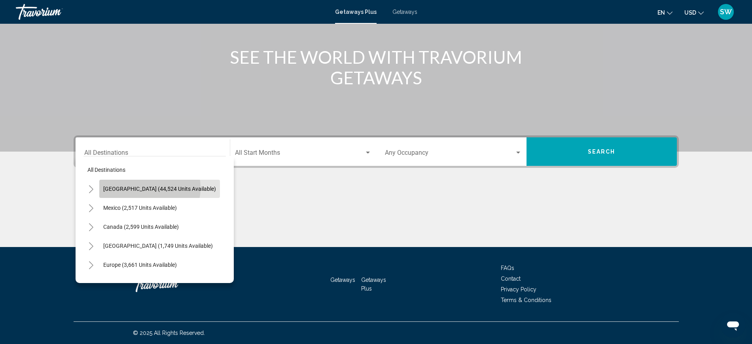
click at [141, 188] on span "[GEOGRAPHIC_DATA] (44,524 units available)" at bounding box center [159, 189] width 113 height 6
type input "**********"
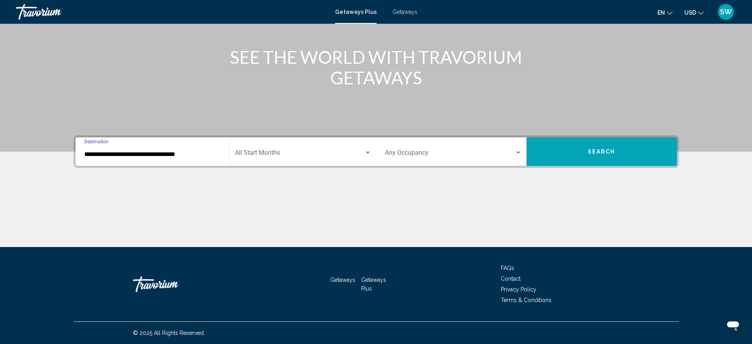
click at [570, 148] on button "Search" at bounding box center [602, 151] width 150 height 28
